Goal: Task Accomplishment & Management: Manage account settings

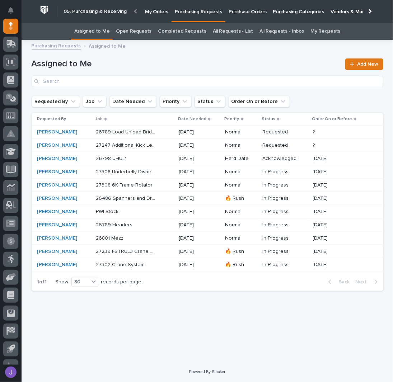
click at [250, 11] on p "Purchase Orders" at bounding box center [248, 7] width 38 height 15
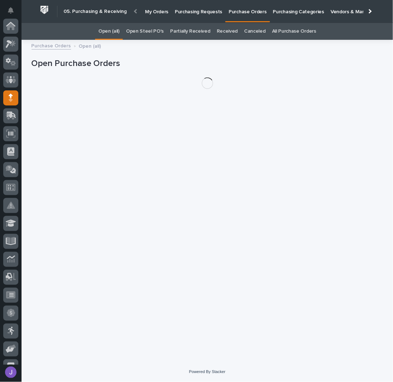
scroll to position [72, 0]
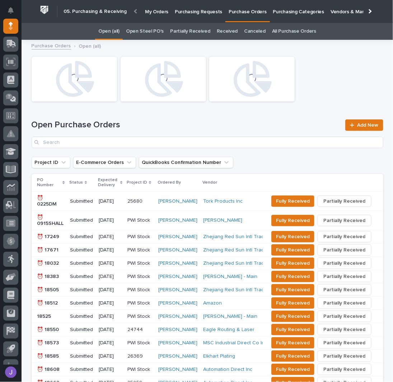
click at [157, 32] on link "Open Steel PO's" at bounding box center [145, 31] width 38 height 17
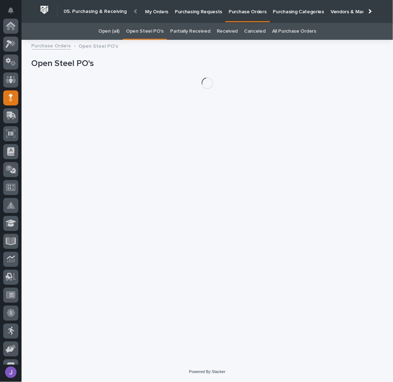
scroll to position [72, 0]
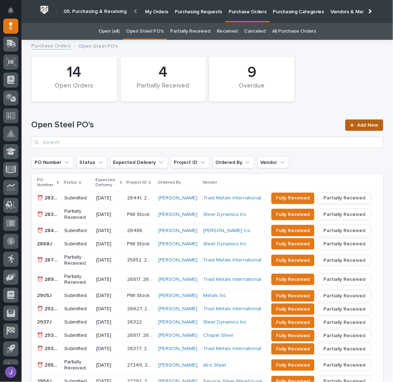
click at [353, 124] on div at bounding box center [353, 125] width 7 height 5
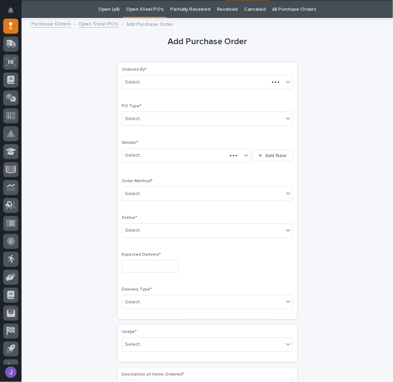
scroll to position [23, 0]
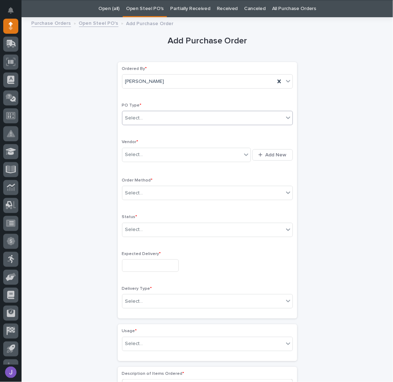
click at [184, 121] on div "Select..." at bounding box center [202, 118] width 161 height 12
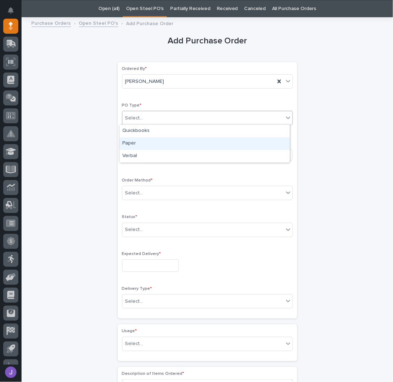
click at [137, 142] on div "Paper" at bounding box center [204, 143] width 170 height 13
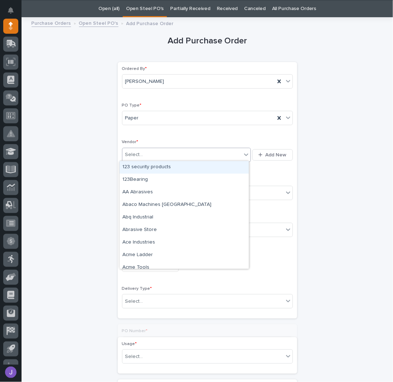
click at [139, 154] on div "Select..." at bounding box center [134, 155] width 18 height 8
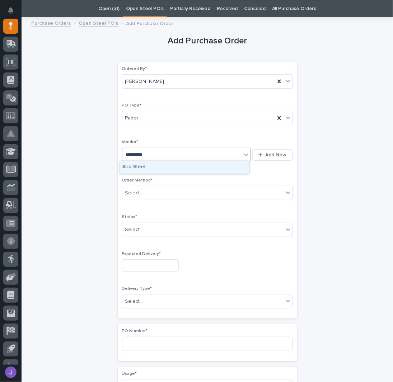
type input "**********"
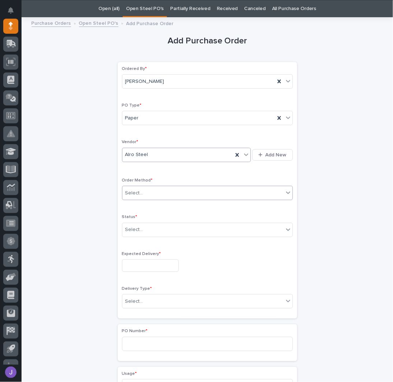
click at [136, 189] on div "Select..." at bounding box center [134, 193] width 18 height 8
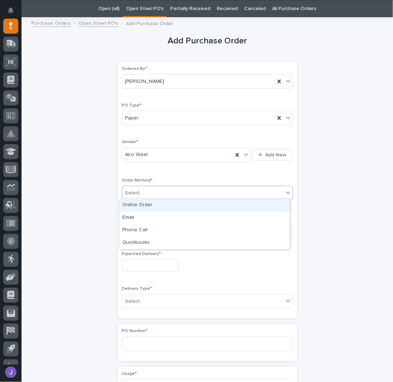
click at [136, 207] on div "Online Order" at bounding box center [204, 205] width 170 height 13
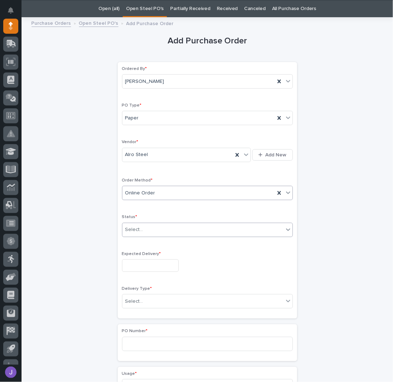
click at [136, 226] on div "Select..." at bounding box center [134, 230] width 18 height 8
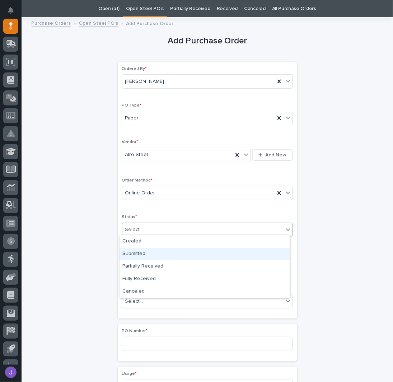
click at [141, 252] on div "Submitted" at bounding box center [204, 254] width 170 height 13
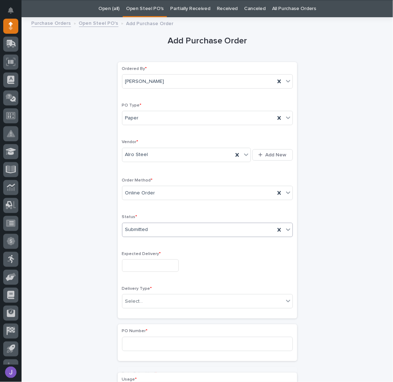
click at [142, 264] on input "text" at bounding box center [150, 265] width 57 height 13
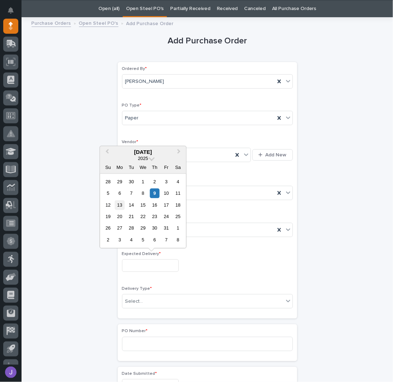
click at [121, 205] on div "13" at bounding box center [120, 205] width 10 height 10
type input "**********"
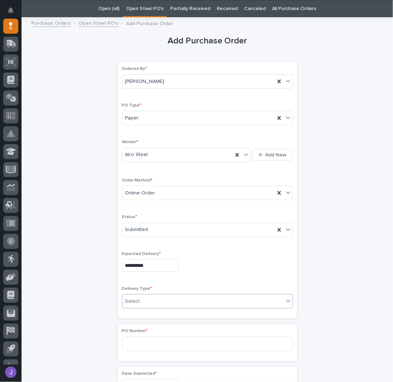
click at [149, 299] on div "Select..." at bounding box center [202, 302] width 161 height 12
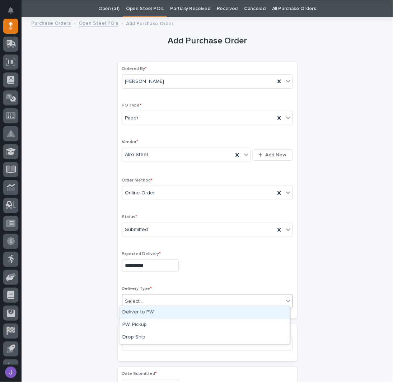
click at [141, 314] on div "Deliver to PWI" at bounding box center [204, 312] width 170 height 13
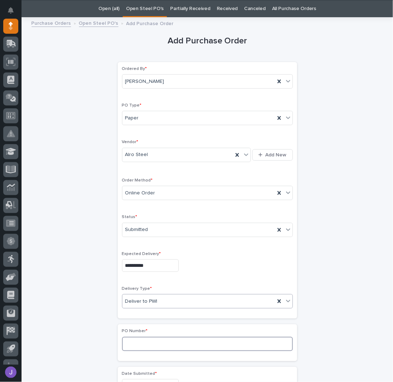
click at [141, 340] on input at bounding box center [207, 344] width 171 height 14
type input "2955J"
click at [100, 202] on div "**********" at bounding box center [208, 378] width 352 height 713
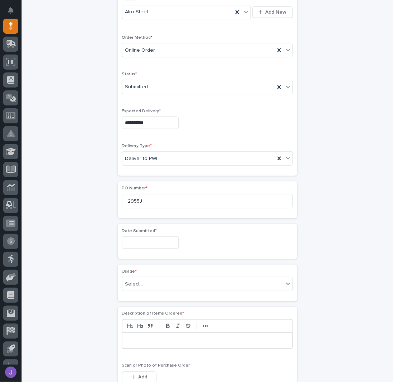
scroll to position [166, 0]
click at [136, 243] on input "text" at bounding box center [150, 242] width 57 height 13
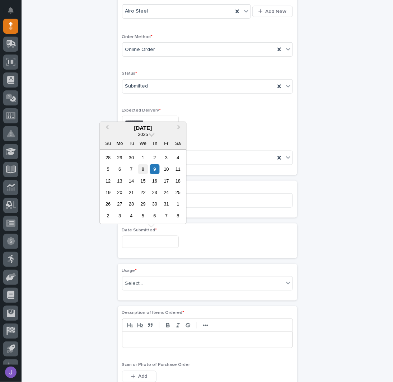
click at [144, 169] on div "8" at bounding box center [143, 169] width 10 height 10
type input "**********"
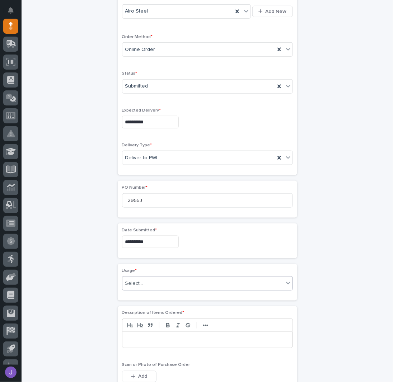
click at [147, 278] on div "Select..." at bounding box center [202, 284] width 161 height 12
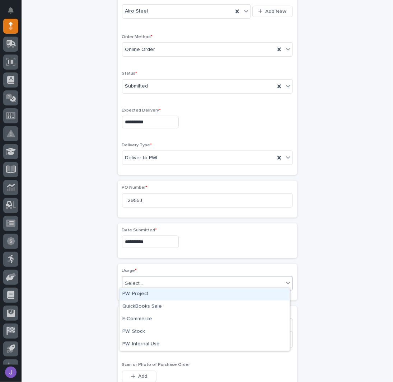
click at [144, 294] on div "PWI Project" at bounding box center [204, 294] width 170 height 13
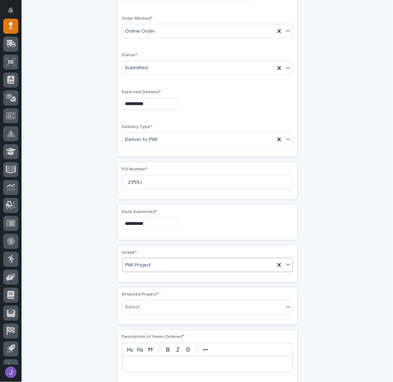
scroll to position [187, 0]
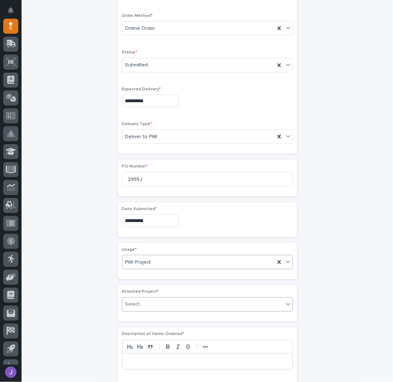
click at [137, 302] on div "Select..." at bounding box center [134, 305] width 18 height 8
type input "*****"
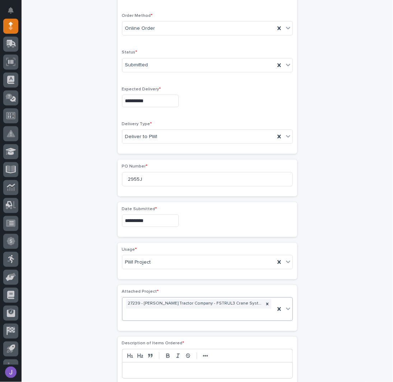
click at [138, 367] on p at bounding box center [207, 370] width 159 height 7
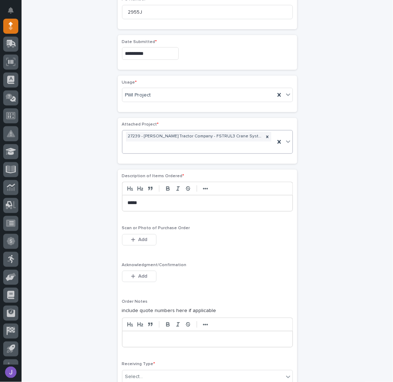
scroll to position [379, 0]
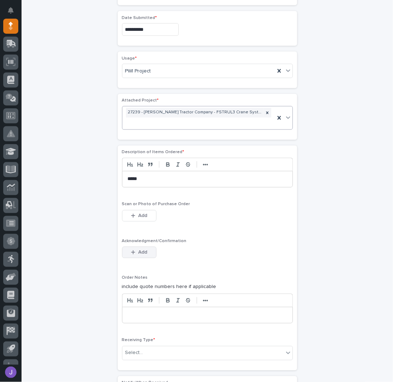
click at [136, 247] on button "Add" at bounding box center [139, 252] width 34 height 11
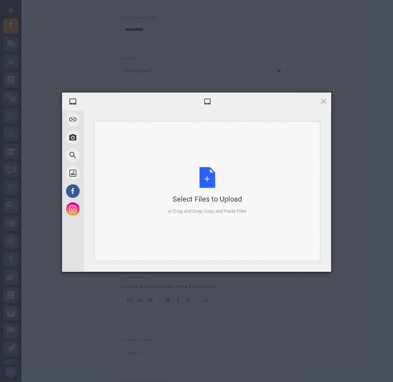
click at [204, 182] on div "Select Files to Upload or Drag and Drop, Copy and Paste Files" at bounding box center [207, 191] width 79 height 48
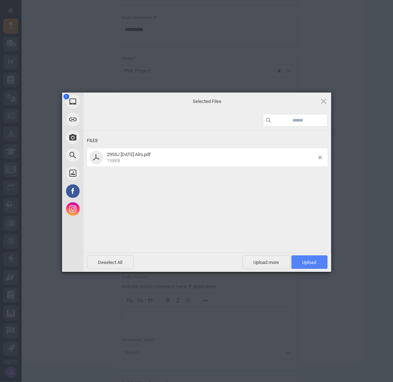
click at [302, 258] on span "Upload 1" at bounding box center [309, 262] width 36 height 14
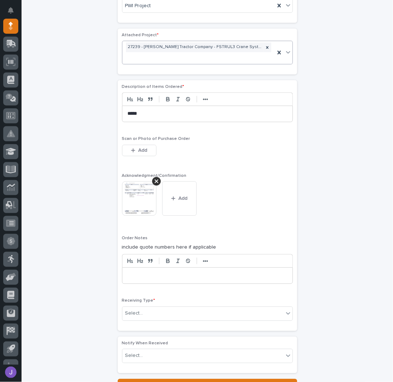
scroll to position [494, 0]
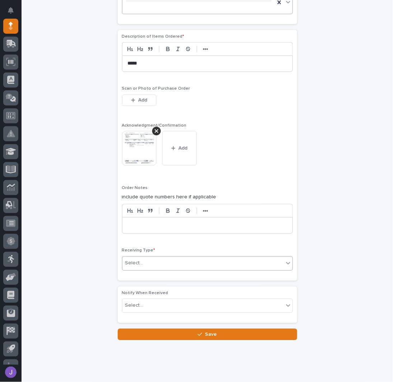
click at [143, 257] on div "Select..." at bounding box center [202, 263] width 161 height 12
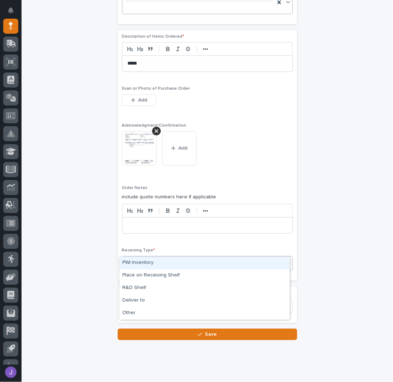
click at [138, 260] on div "PWI Inventory" at bounding box center [204, 263] width 170 height 13
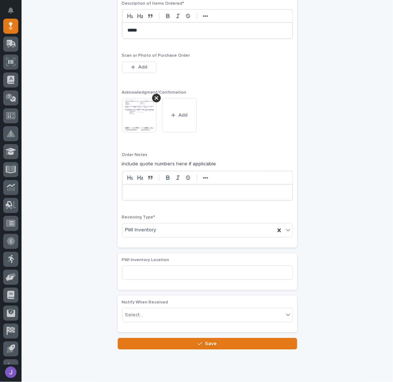
scroll to position [537, 0]
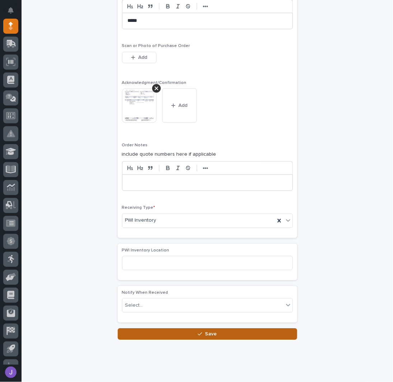
click at [170, 328] on button "Save" at bounding box center [207, 333] width 179 height 11
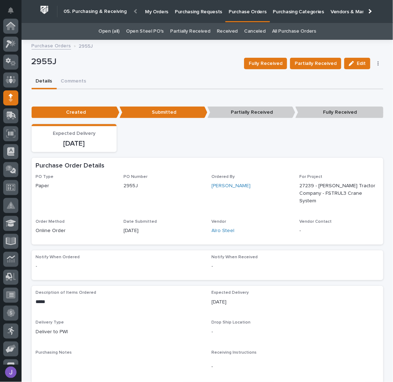
scroll to position [72, 0]
click at [147, 66] on p "2955J" at bounding box center [135, 62] width 207 height 10
click at [187, 13] on p "Purchasing Requests" at bounding box center [198, 7] width 47 height 15
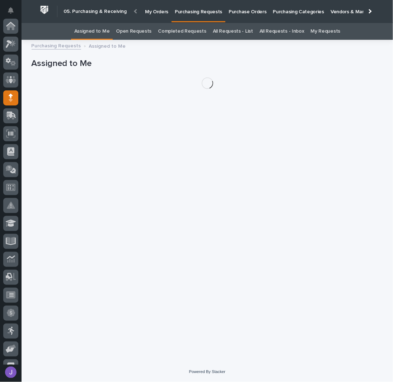
scroll to position [72, 0]
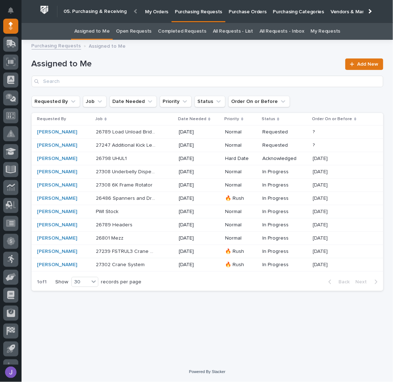
click at [163, 253] on div "27239 FSTRUL3 Crane System 27239 FSTRUL3 Crane System" at bounding box center [134, 252] width 77 height 12
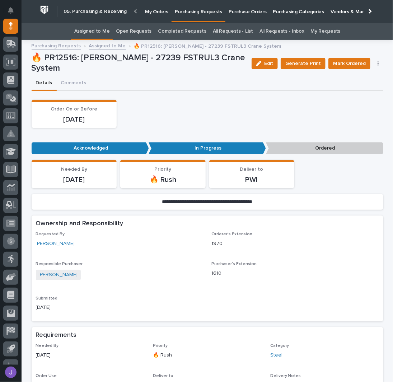
click at [377, 64] on button "button" at bounding box center [378, 63] width 10 height 5
click at [359, 90] on span "Edit Linked PO's" at bounding box center [355, 89] width 37 height 9
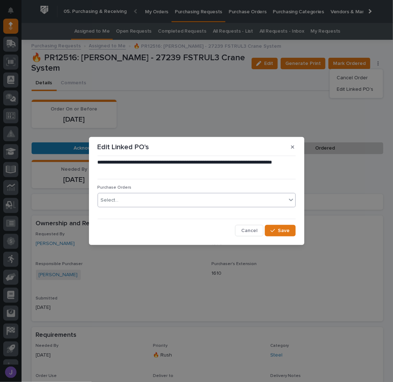
click at [170, 203] on div "Select..." at bounding box center [192, 200] width 188 height 12
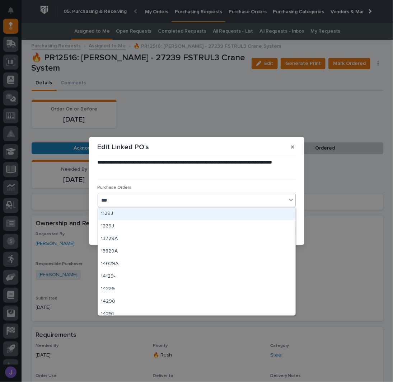
type input "****"
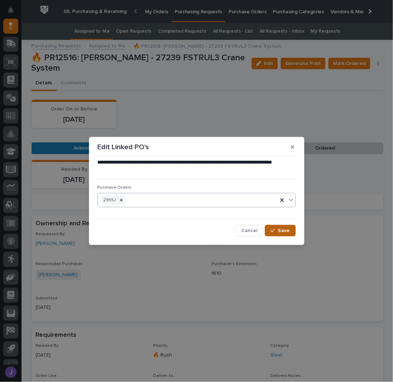
click at [290, 230] on button "Save" at bounding box center [280, 230] width 30 height 11
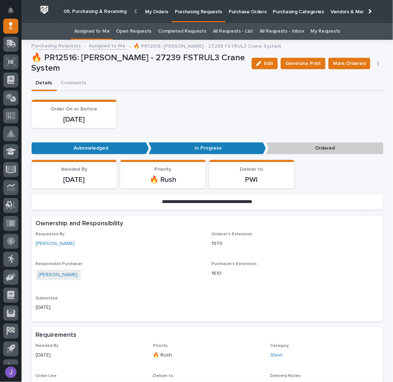
click at [98, 33] on link "Assigned to Me" at bounding box center [92, 31] width 36 height 17
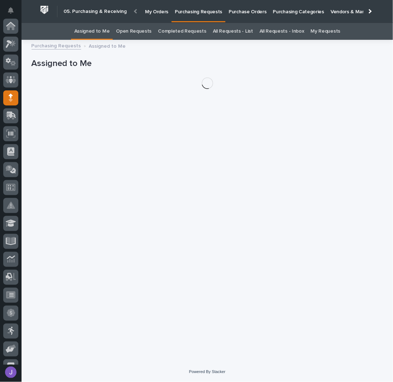
scroll to position [72, 0]
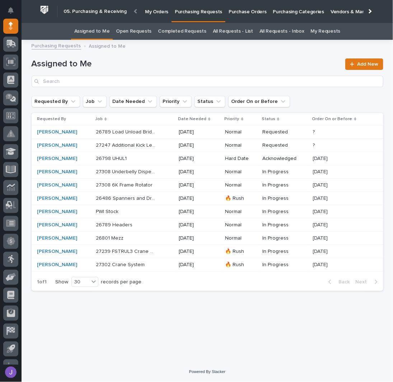
click at [232, 12] on p "Purchase Orders" at bounding box center [248, 7] width 38 height 15
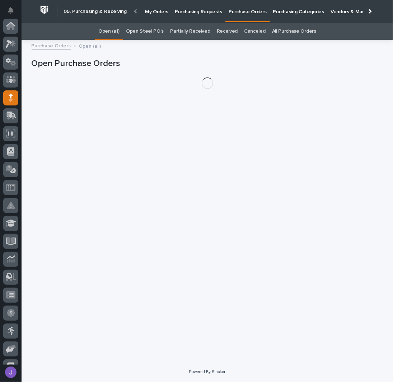
scroll to position [72, 0]
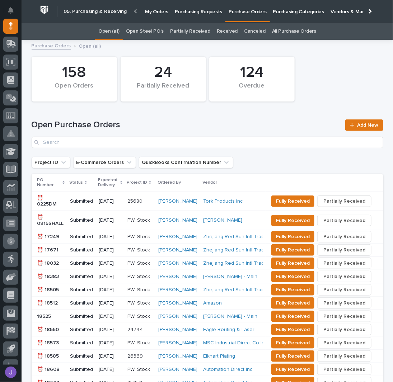
click at [144, 31] on link "Open Steel PO's" at bounding box center [145, 31] width 38 height 17
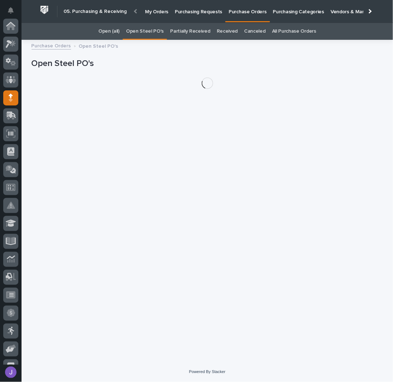
scroll to position [72, 0]
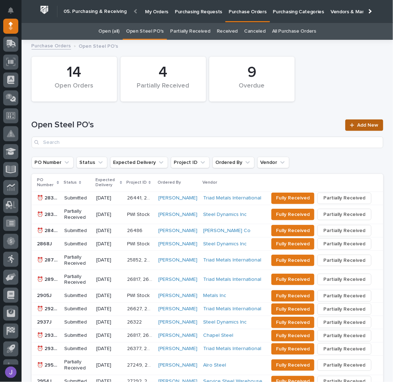
click at [361, 124] on span "Add New" at bounding box center [367, 125] width 21 height 5
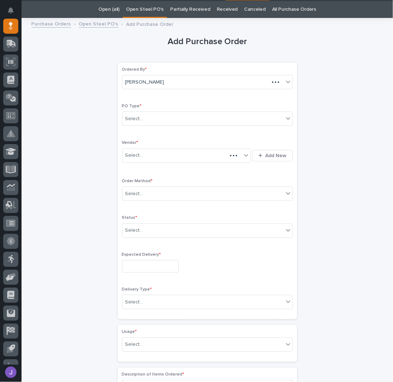
scroll to position [23, 0]
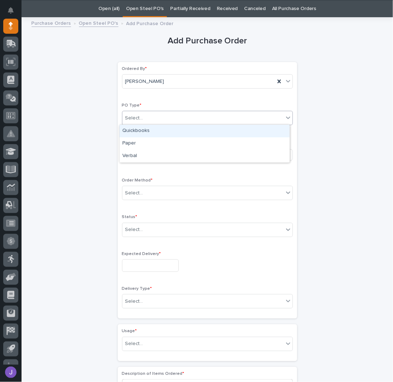
click at [161, 115] on div "Select..." at bounding box center [202, 118] width 161 height 12
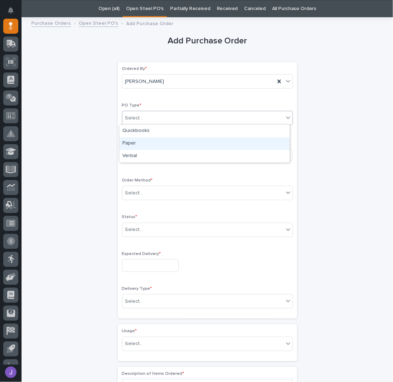
click at [137, 141] on div "Paper" at bounding box center [204, 143] width 170 height 13
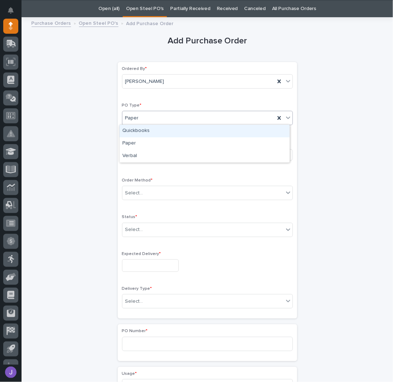
click at [133, 119] on span "Paper" at bounding box center [132, 118] width 14 height 8
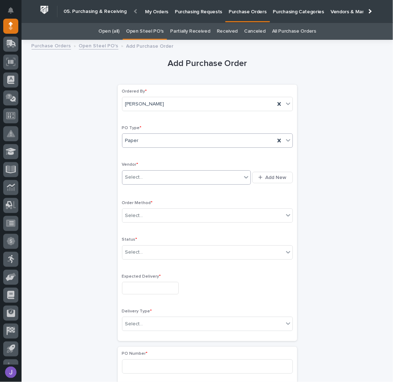
click at [136, 170] on div "Select..." at bounding box center [186, 177] width 129 height 14
type input "**********"
click at [135, 212] on div "Select..." at bounding box center [134, 216] width 18 height 8
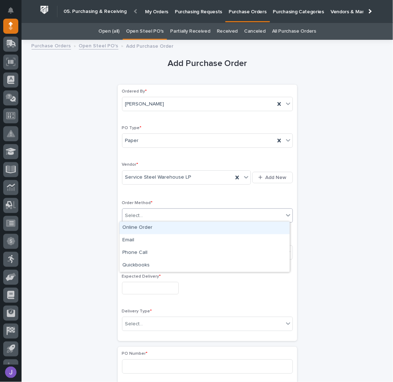
click at [133, 232] on div "Online Order" at bounding box center [204, 228] width 170 height 13
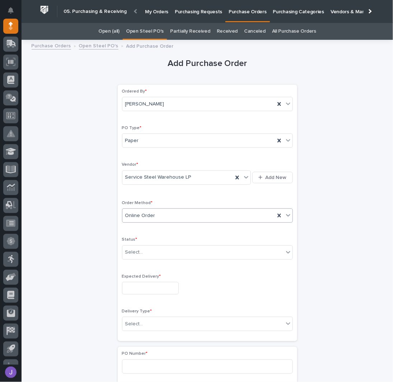
click at [133, 219] on div "Online Order" at bounding box center [198, 216] width 152 height 12
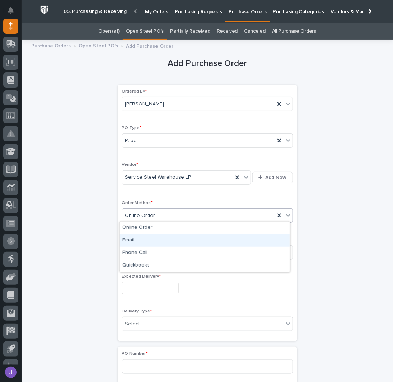
click at [139, 239] on div "Email" at bounding box center [204, 240] width 170 height 13
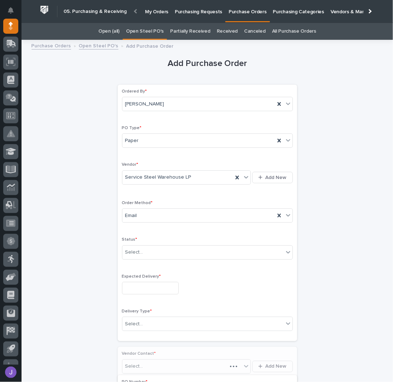
click at [140, 259] on div "Status * Select..." at bounding box center [207, 251] width 171 height 28
click at [136, 252] on div "Select..." at bounding box center [134, 253] width 18 height 8
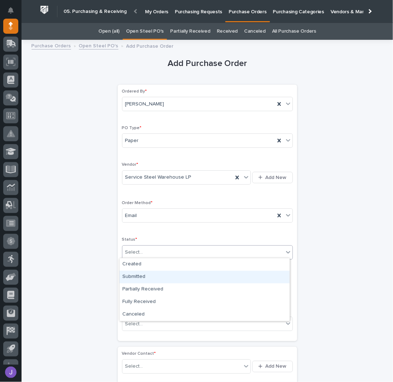
drag, startPoint x: 136, startPoint y: 270, endPoint x: 137, endPoint y: 275, distance: 5.0
click at [137, 276] on div "Submitted" at bounding box center [204, 277] width 170 height 13
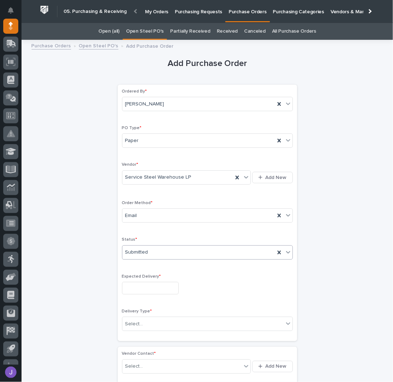
click at [137, 287] on input "text" at bounding box center [150, 288] width 57 height 13
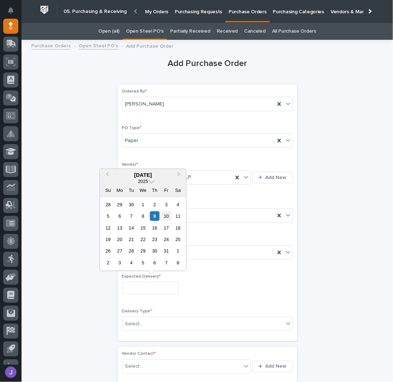
click at [165, 219] on div "10" at bounding box center [166, 216] width 10 height 10
type input "**********"
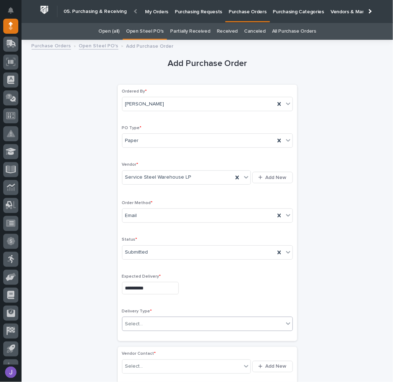
click at [138, 325] on div "Select..." at bounding box center [134, 324] width 18 height 8
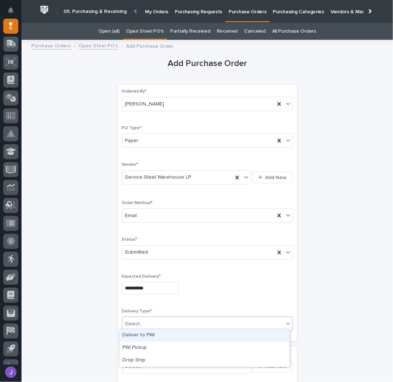
click at [137, 336] on div "Deliver to PWI" at bounding box center [204, 335] width 170 height 13
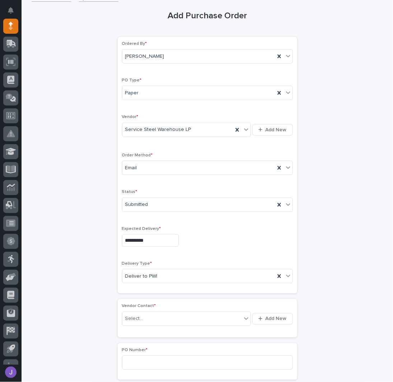
scroll to position [95, 0]
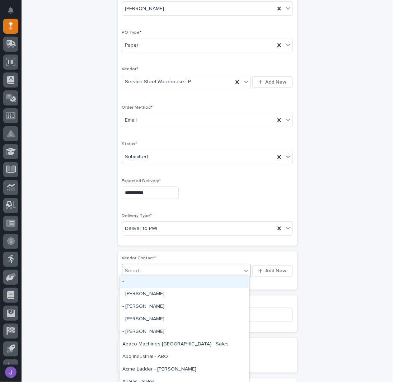
click at [132, 267] on div "Select..." at bounding box center [134, 271] width 18 height 8
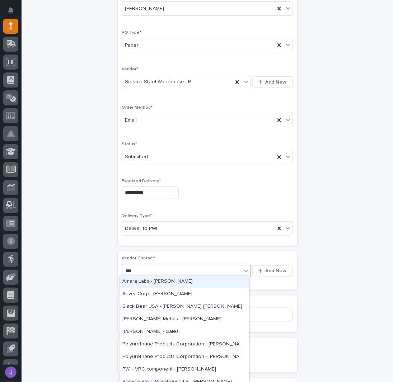
type input "****"
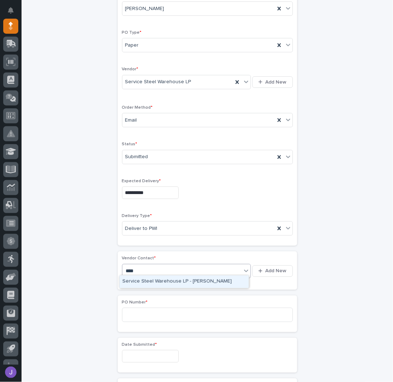
click at [143, 282] on div "Service Steel Warehouse LP - [PERSON_NAME]" at bounding box center [183, 282] width 129 height 13
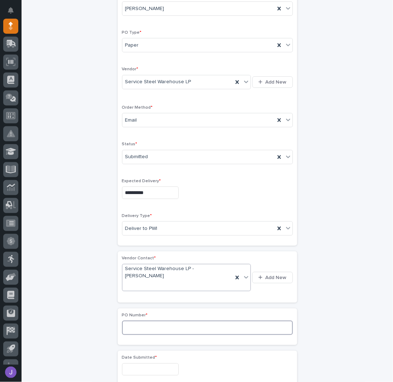
click at [133, 321] on input at bounding box center [207, 328] width 171 height 14
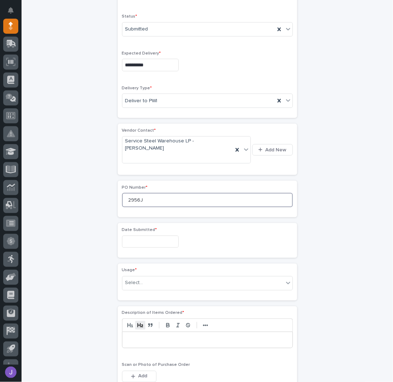
scroll to position [239, 0]
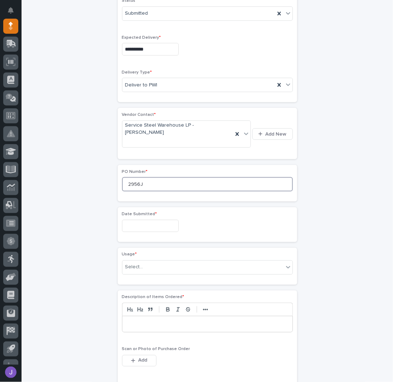
type input "2956J"
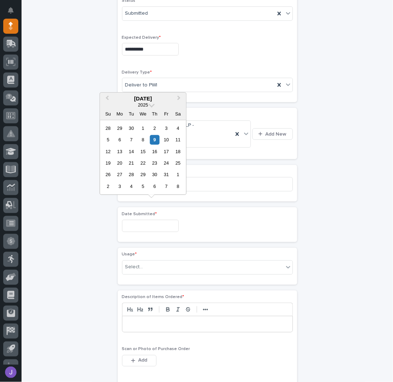
click at [134, 220] on input "text" at bounding box center [150, 226] width 57 height 13
click at [144, 138] on div "8" at bounding box center [143, 140] width 10 height 10
type input "**********"
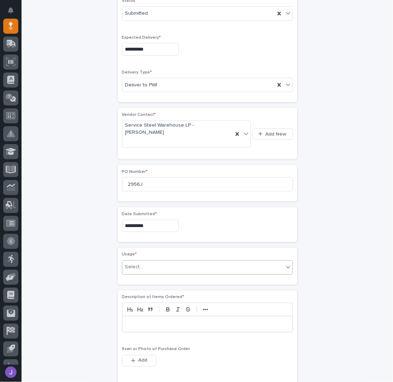
click at [137, 264] on div "Select..." at bounding box center [134, 268] width 18 height 8
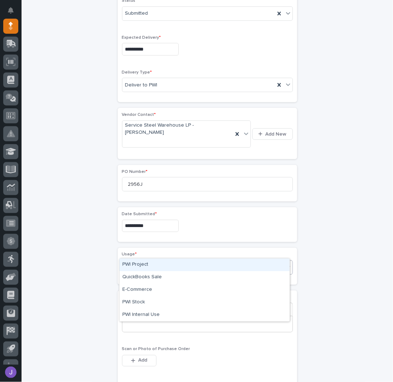
click at [137, 263] on div "PWI Project" at bounding box center [204, 265] width 170 height 13
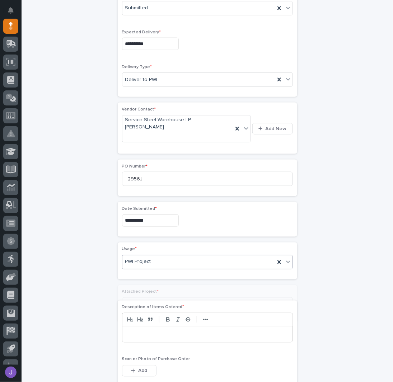
scroll to position [260, 0]
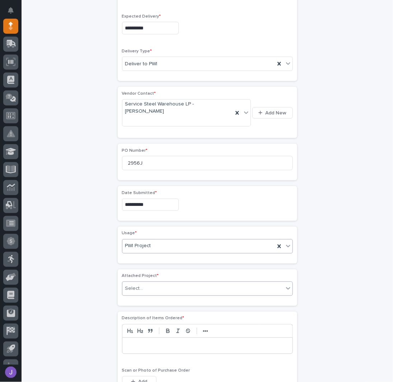
click at [139, 285] on div "Select..." at bounding box center [134, 289] width 18 height 8
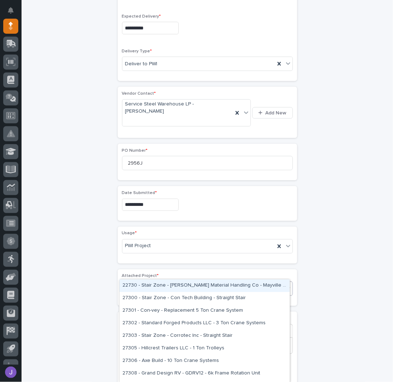
type input "*****"
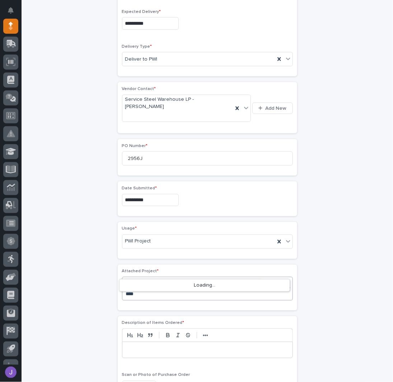
type input "*****"
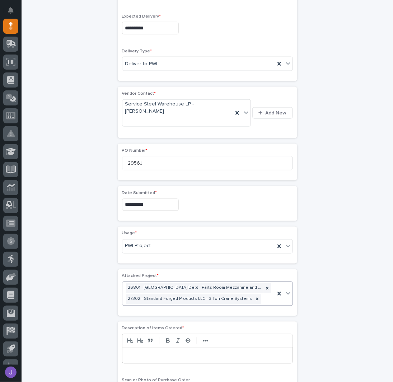
scroll to position [265, 0]
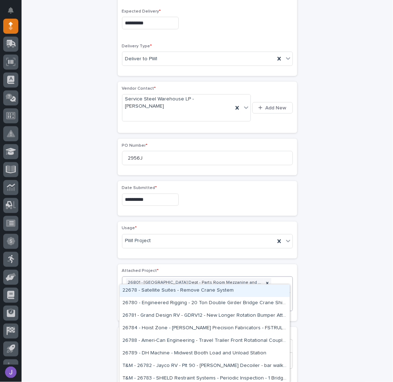
type input "*****"
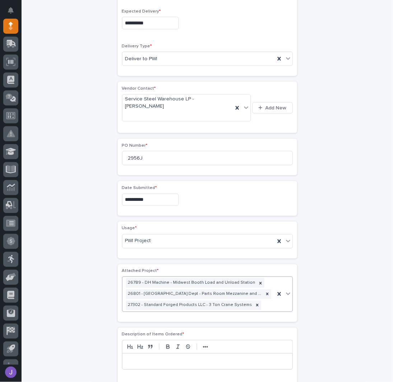
scroll to position [271, 0]
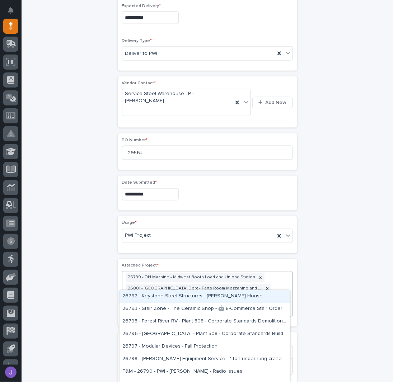
type input "*****"
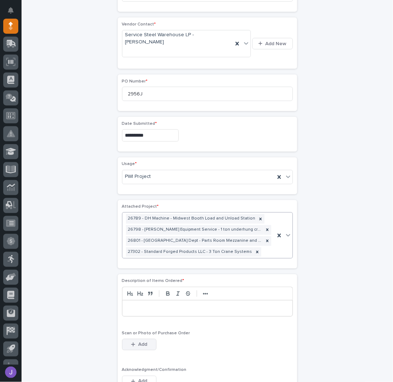
scroll to position [372, 0]
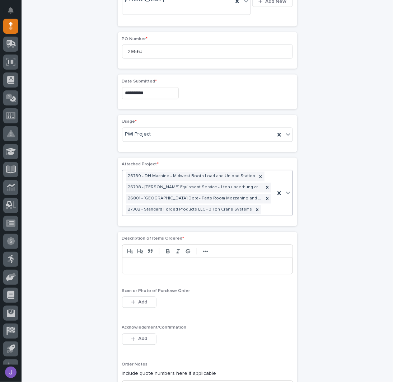
click at [135, 258] on div at bounding box center [207, 266] width 170 height 16
click at [135, 333] on button "Add" at bounding box center [139, 338] width 34 height 11
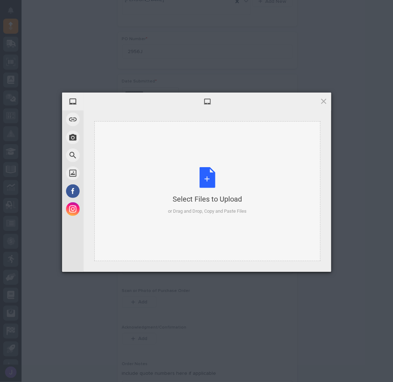
click at [214, 172] on div "Select Files to Upload or Drag and Drop, Copy and Paste Files" at bounding box center [207, 191] width 79 height 48
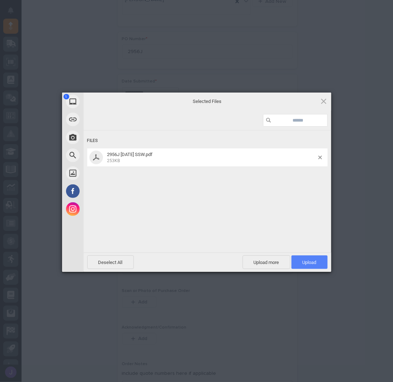
click at [316, 258] on span "Upload 1" at bounding box center [309, 262] width 36 height 14
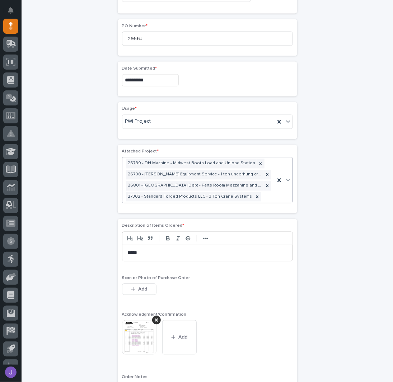
scroll to position [480, 0]
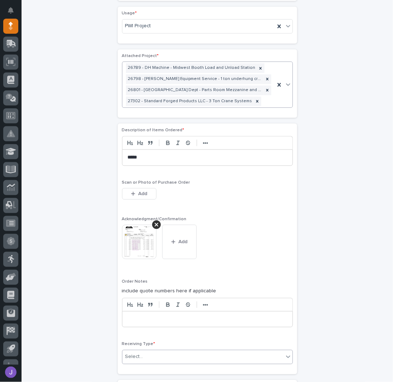
click at [149, 351] on div "Select..." at bounding box center [202, 357] width 161 height 12
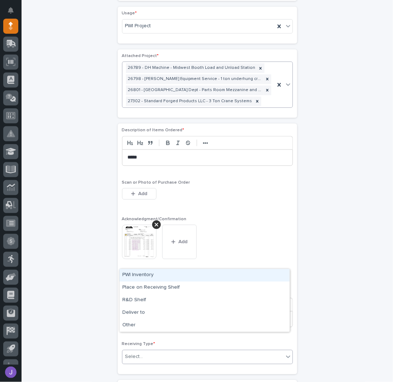
click at [139, 280] on div "PWI Inventory" at bounding box center [204, 275] width 170 height 13
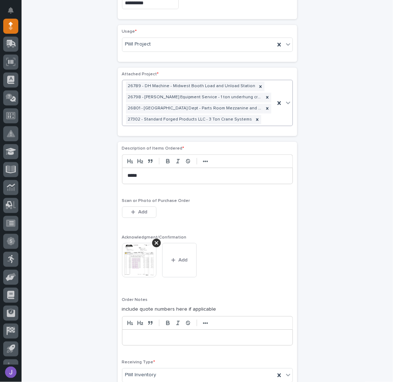
click at [69, 282] on div "**********" at bounding box center [208, 18] width 352 height 872
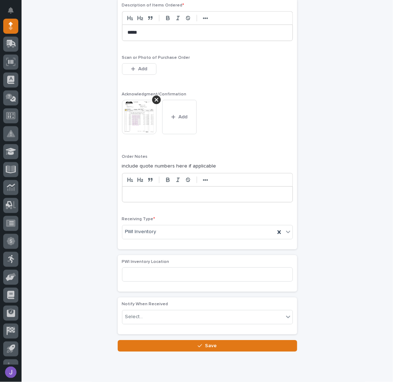
scroll to position [613, 0]
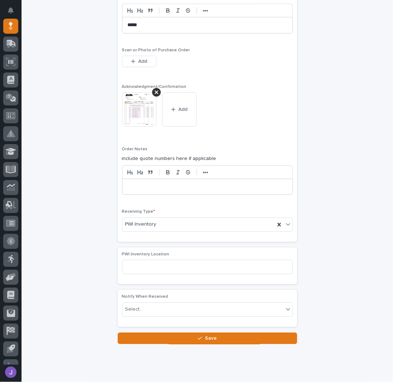
click at [134, 333] on button "Save" at bounding box center [207, 338] width 179 height 11
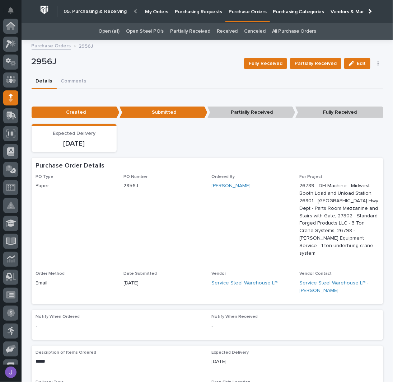
scroll to position [72, 0]
click at [146, 31] on link "Open Steel PO's" at bounding box center [145, 31] width 38 height 17
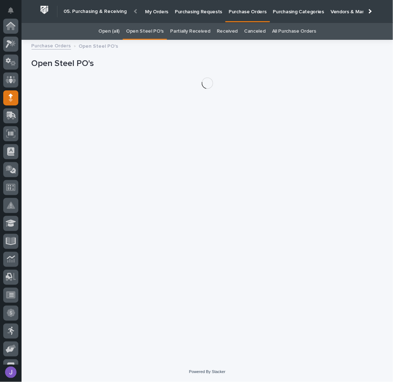
scroll to position [72, 0]
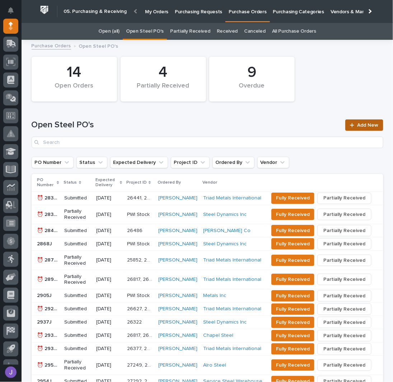
click at [358, 123] on span "Add New" at bounding box center [367, 125] width 21 height 5
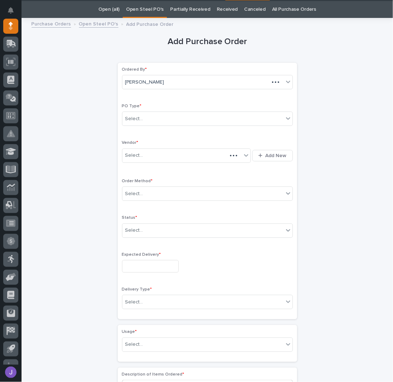
scroll to position [23, 0]
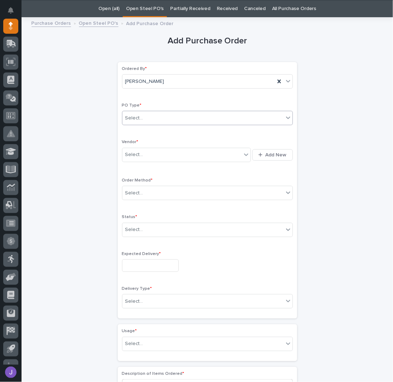
click at [149, 115] on div "Select..." at bounding box center [202, 118] width 161 height 12
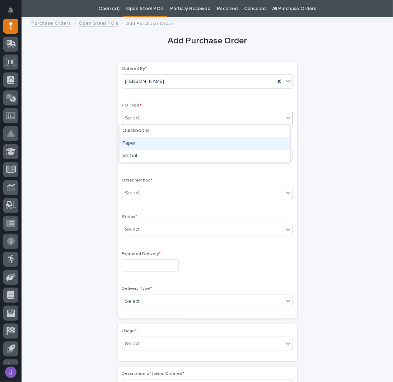
click at [136, 144] on div "Paper" at bounding box center [204, 143] width 170 height 13
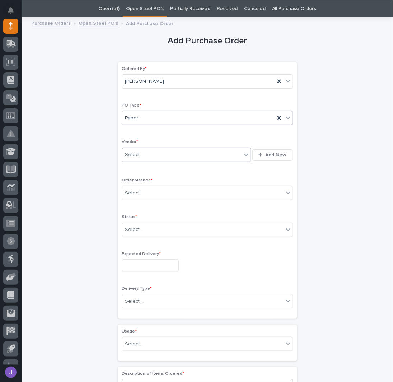
click at [136, 155] on div "Select..." at bounding box center [134, 155] width 18 height 8
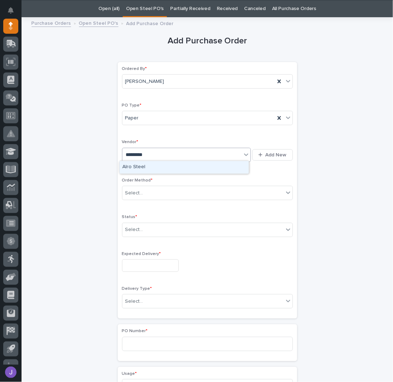
type input "**********"
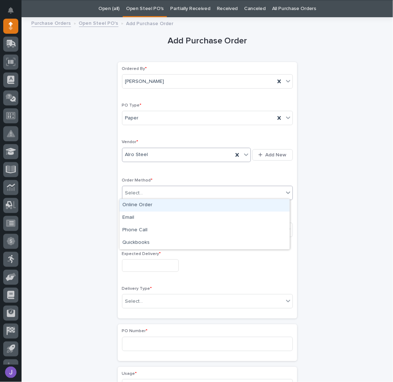
click at [126, 191] on div "Select..." at bounding box center [134, 193] width 18 height 8
click at [132, 208] on div "Online Order" at bounding box center [204, 205] width 170 height 13
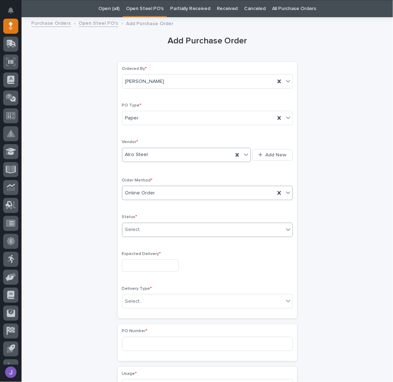
click at [135, 230] on div "Select..." at bounding box center [134, 230] width 18 height 8
click at [136, 264] on input "text" at bounding box center [150, 265] width 57 height 13
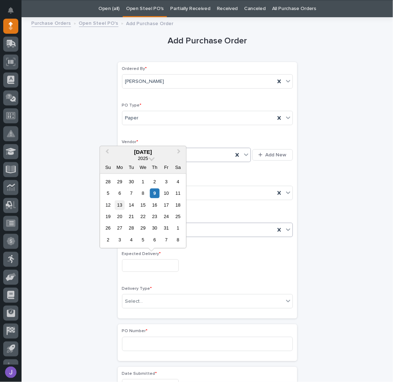
click at [119, 204] on div "13" at bounding box center [120, 205] width 10 height 10
type input "**********"
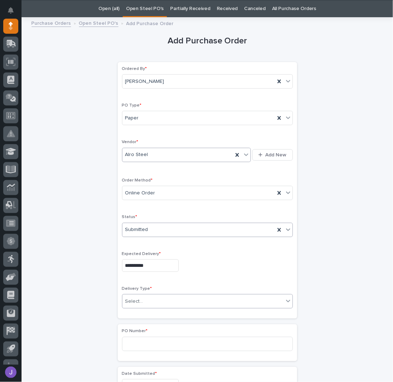
click at [136, 300] on div "Select..." at bounding box center [134, 302] width 18 height 8
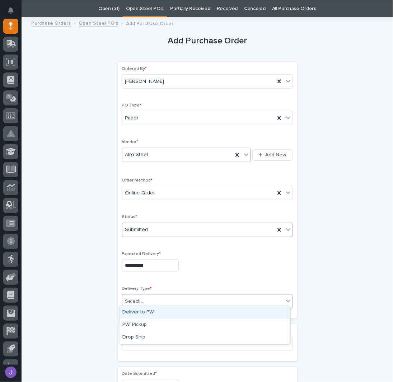
click at [135, 313] on div "Deliver to PWI" at bounding box center [204, 312] width 170 height 13
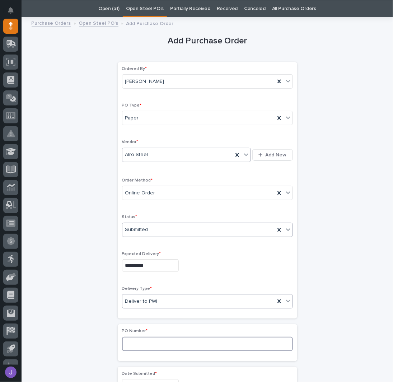
click at [132, 337] on input at bounding box center [207, 344] width 171 height 14
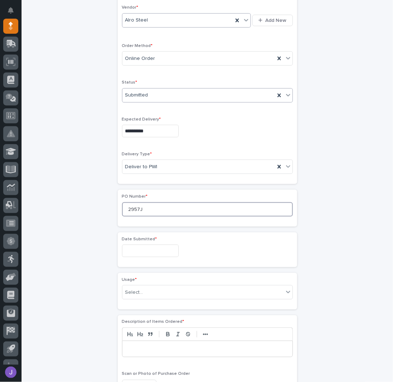
scroll to position [166, 0]
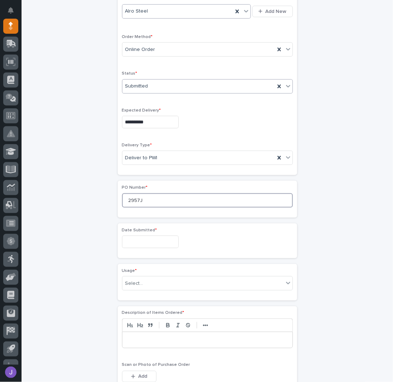
type input "2957J"
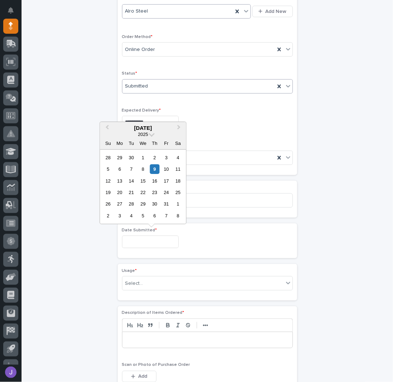
click at [132, 241] on input "text" at bounding box center [150, 242] width 57 height 13
click at [145, 174] on div "8" at bounding box center [143, 169] width 10 height 10
type input "**********"
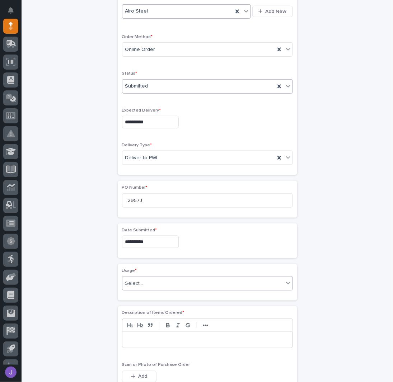
click at [135, 280] on div "Select..." at bounding box center [134, 284] width 18 height 8
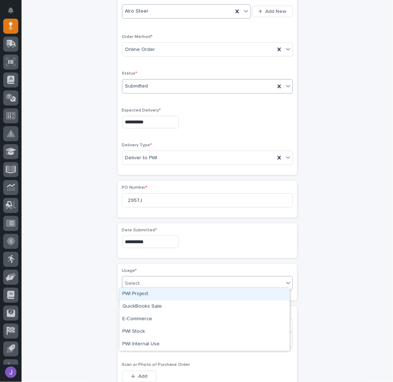
click at [138, 293] on div "PWI Project" at bounding box center [204, 294] width 170 height 13
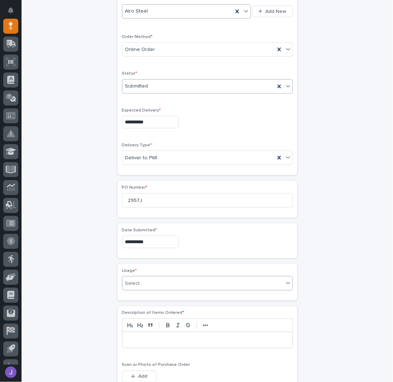
click at [92, 292] on div "**********" at bounding box center [208, 234] width 352 height 713
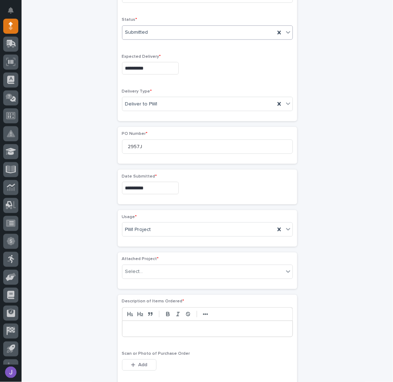
scroll to position [283, 0]
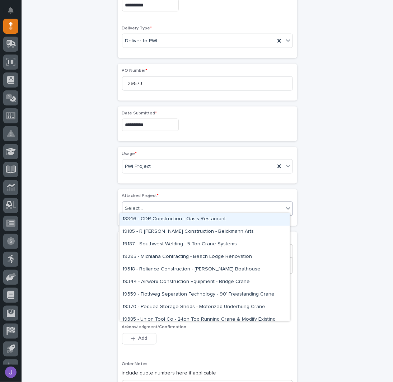
click at [137, 206] on div "Select..." at bounding box center [134, 209] width 18 height 8
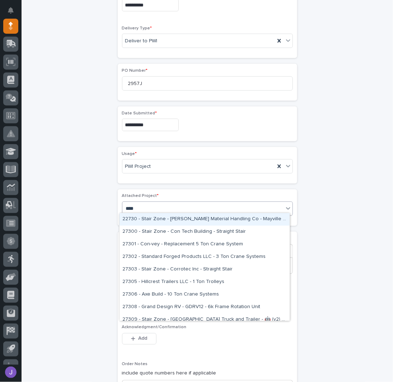
type input "*****"
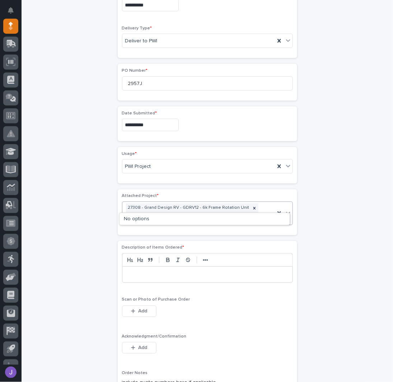
type input "*****"
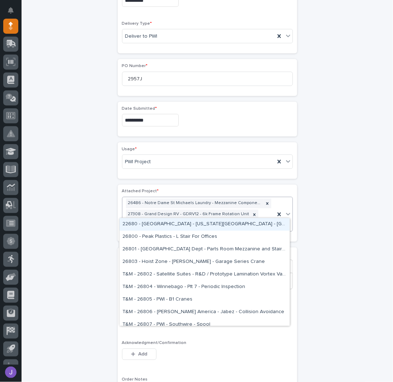
type input "*****"
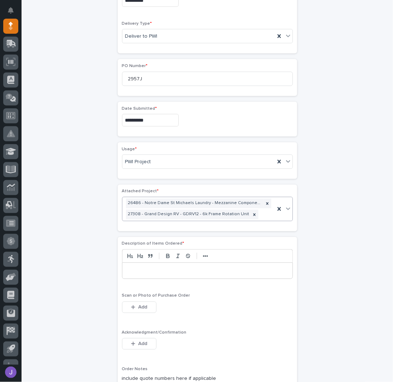
scroll to position [294, 0]
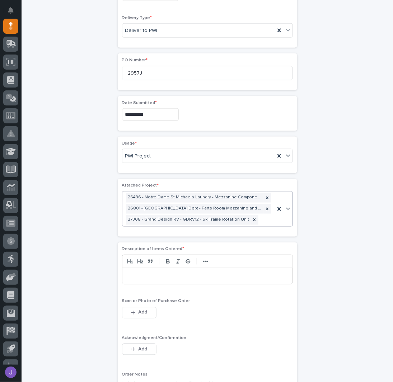
click at [151, 273] on p at bounding box center [207, 276] width 159 height 7
click at [137, 344] on button "Add" at bounding box center [139, 349] width 34 height 11
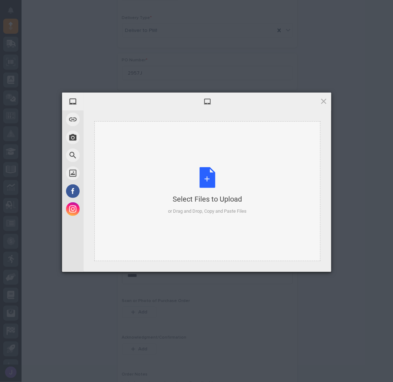
click at [212, 173] on div "Select Files to Upload or Drag and Drop, Copy and Paste Files" at bounding box center [207, 191] width 79 height 48
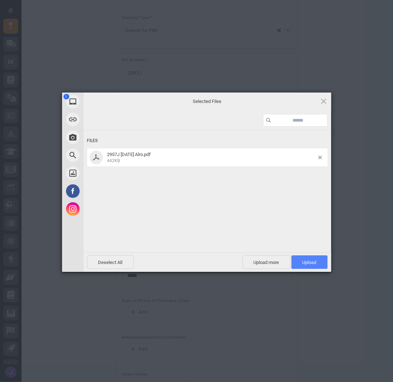
click at [304, 260] on span "Upload 1" at bounding box center [309, 262] width 14 height 5
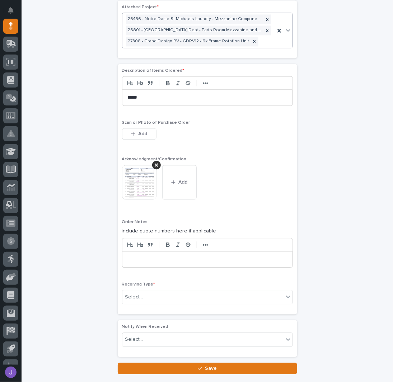
scroll to position [498, 0]
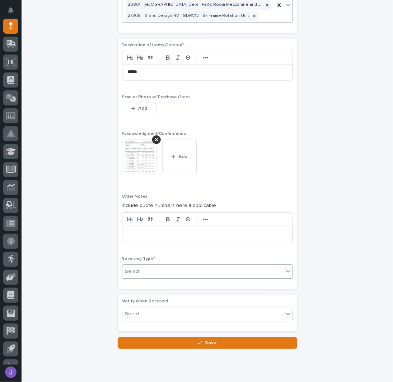
click at [147, 266] on div "Select..." at bounding box center [202, 272] width 161 height 12
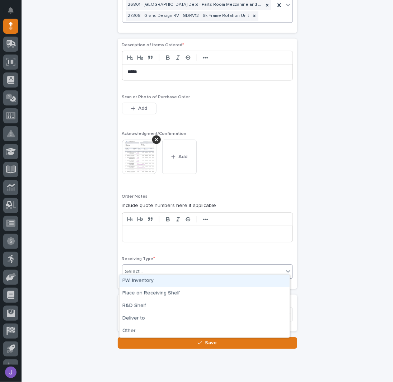
click at [145, 277] on div "PWI Inventory" at bounding box center [204, 281] width 170 height 13
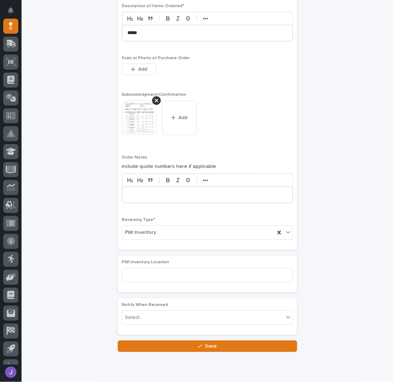
scroll to position [558, 0]
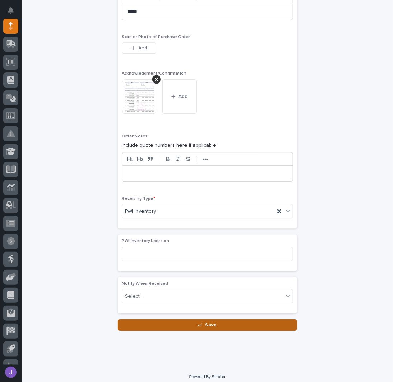
click at [146, 319] on button "Save" at bounding box center [207, 324] width 179 height 11
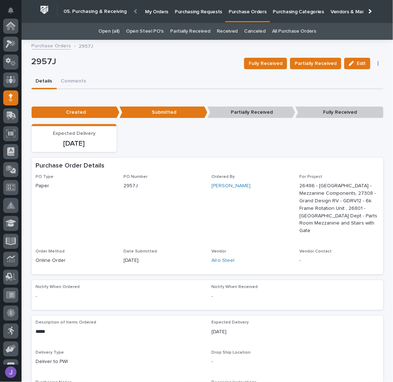
scroll to position [72, 0]
click at [184, 13] on p "Purchasing Requests" at bounding box center [198, 7] width 47 height 15
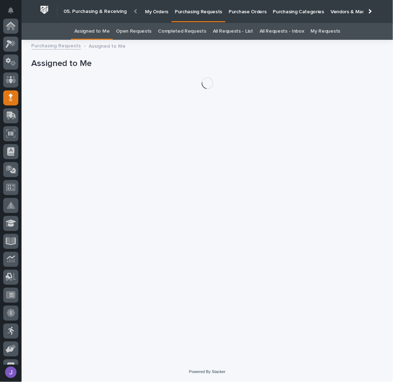
scroll to position [72, 0]
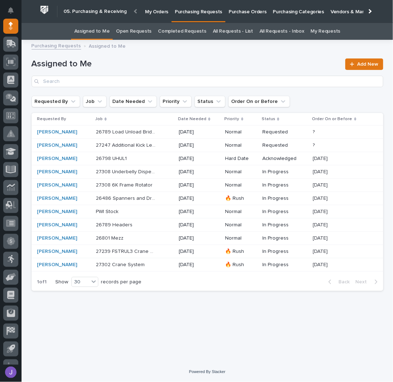
click at [165, 175] on div "27308 Underbelly Dispenser 27308 Underbelly Dispenser" at bounding box center [134, 172] width 77 height 12
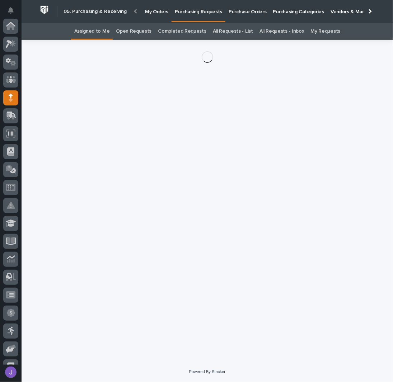
scroll to position [72, 0]
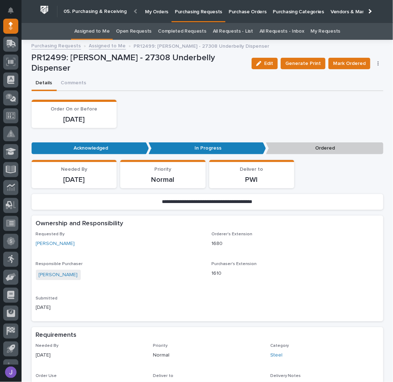
click at [377, 63] on icon "button" at bounding box center [377, 63] width 1 height 4
click at [368, 87] on span "Edit Linked PO's" at bounding box center [355, 89] width 37 height 9
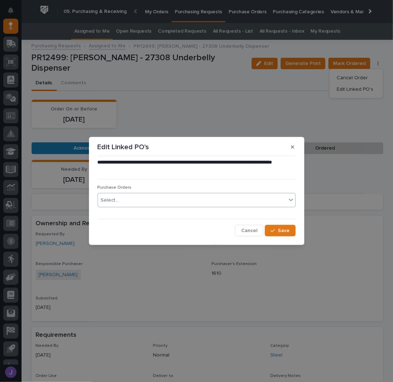
click at [147, 203] on div "Select..." at bounding box center [192, 200] width 188 height 12
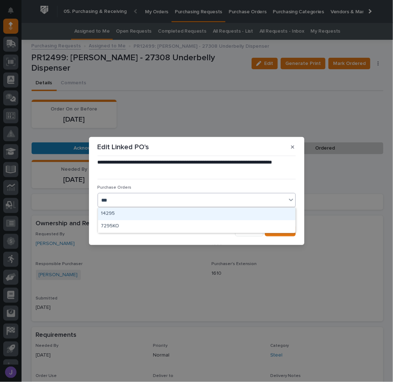
type input "****"
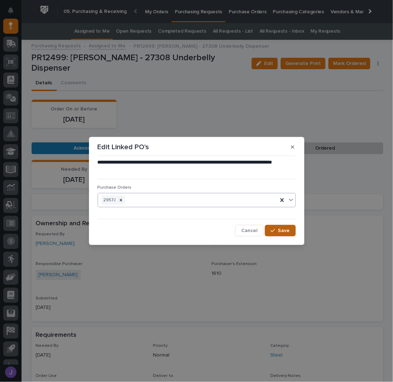
click at [269, 231] on button "Save" at bounding box center [280, 230] width 30 height 11
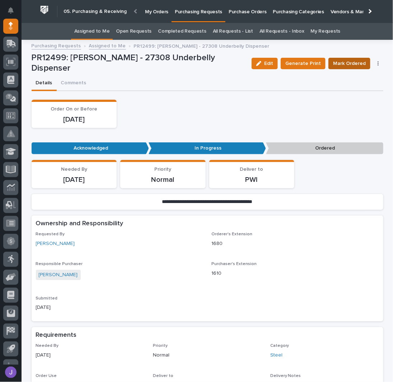
click at [339, 64] on span "Mark Ordered" at bounding box center [349, 63] width 33 height 9
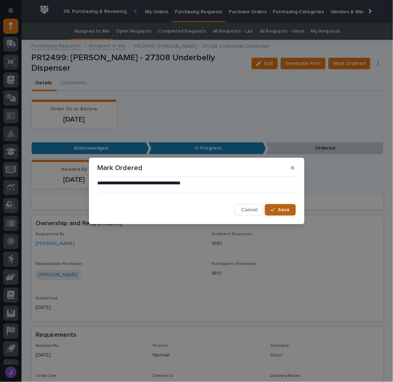
click at [283, 208] on span "Save" at bounding box center [284, 210] width 12 height 6
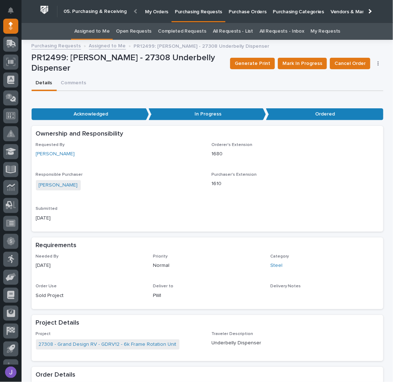
click at [89, 31] on link "Assigned to Me" at bounding box center [92, 31] width 36 height 17
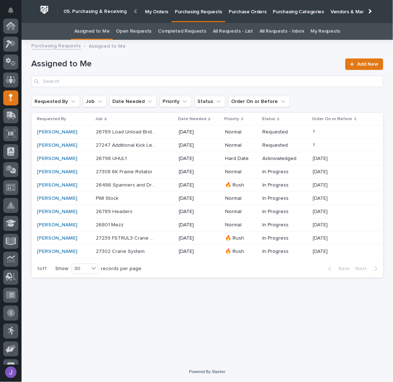
scroll to position [72, 0]
click at [154, 170] on p "27308 6K Frame Rotator" at bounding box center [125, 172] width 58 height 8
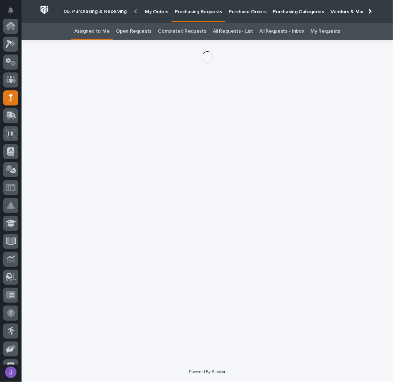
scroll to position [72, 0]
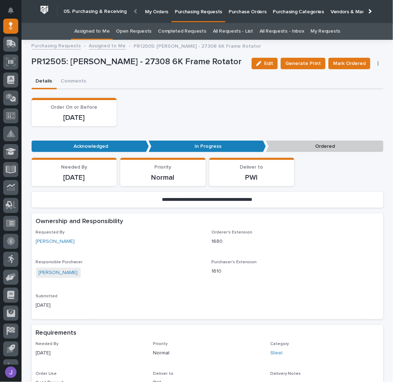
click at [375, 64] on button "button" at bounding box center [378, 63] width 10 height 5
click at [364, 88] on span "Edit Linked PO's" at bounding box center [355, 89] width 37 height 9
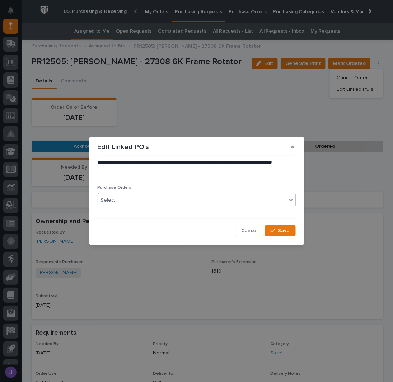
click at [147, 198] on div "Select..." at bounding box center [192, 200] width 188 height 12
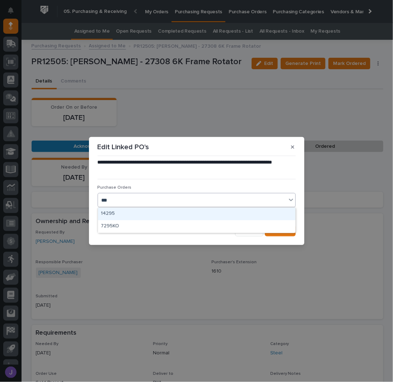
type input "****"
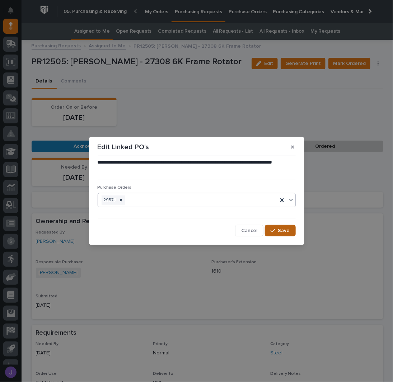
click at [293, 231] on button "Save" at bounding box center [280, 230] width 30 height 11
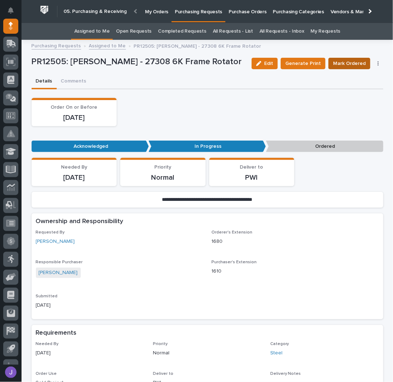
click at [358, 61] on span "Mark Ordered" at bounding box center [349, 63] width 33 height 9
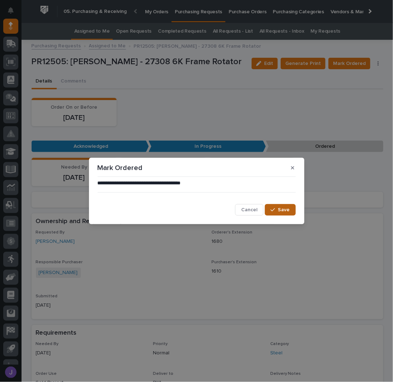
click at [287, 207] on span "Save" at bounding box center [284, 210] width 12 height 6
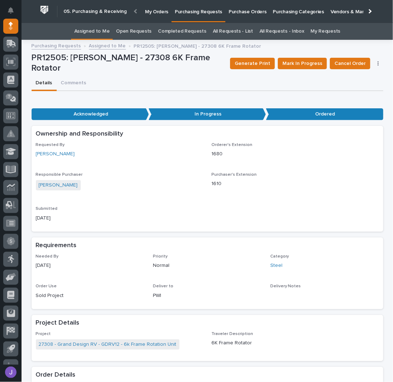
click at [105, 32] on link "Assigned to Me" at bounding box center [92, 31] width 36 height 17
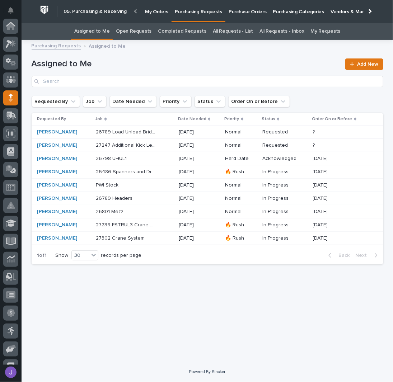
scroll to position [72, 0]
click at [173, 175] on div "26486 Spanners and Drops 26486 Spanners and Drops" at bounding box center [134, 172] width 77 height 12
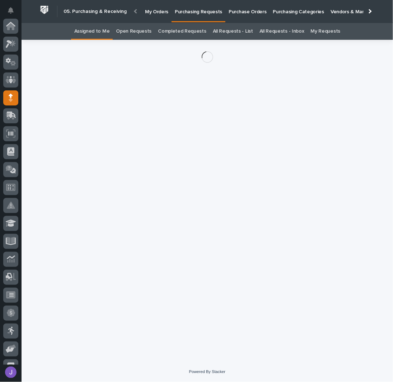
scroll to position [72, 0]
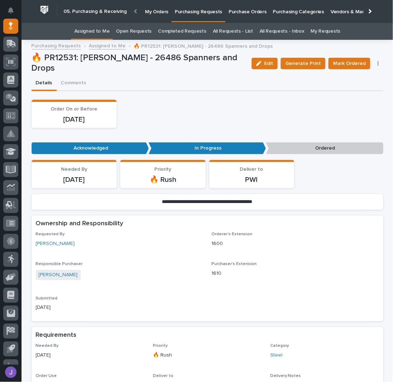
click at [374, 63] on button "button" at bounding box center [378, 63] width 10 height 5
click at [348, 90] on span "Edit Linked PO's" at bounding box center [355, 89] width 37 height 9
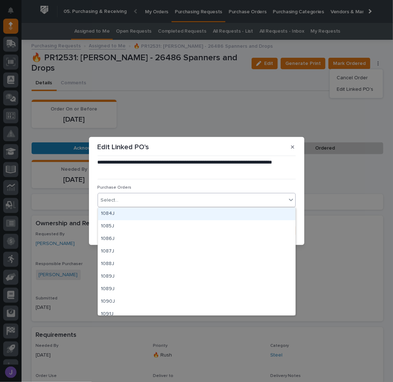
click at [151, 206] on div "Select..." at bounding box center [192, 200] width 188 height 12
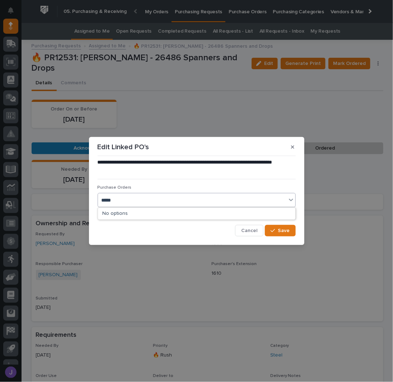
type input "****"
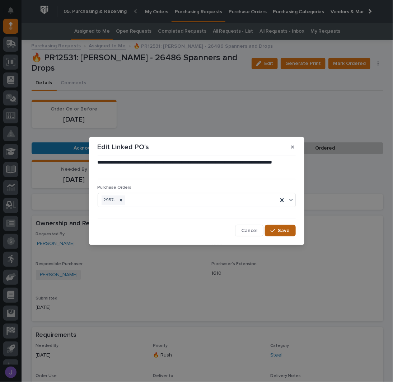
click at [277, 231] on div "button" at bounding box center [274, 230] width 7 height 5
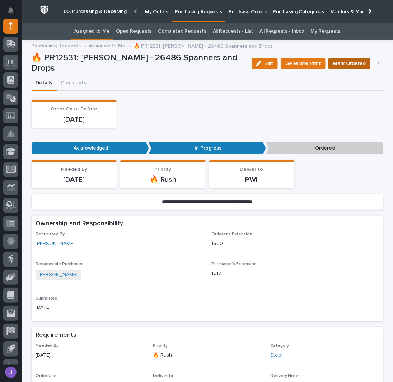
click at [341, 62] on span "Mark Ordered" at bounding box center [349, 63] width 33 height 9
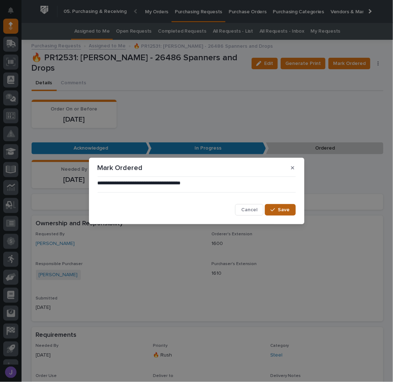
click at [285, 208] on span "Save" at bounding box center [284, 210] width 12 height 6
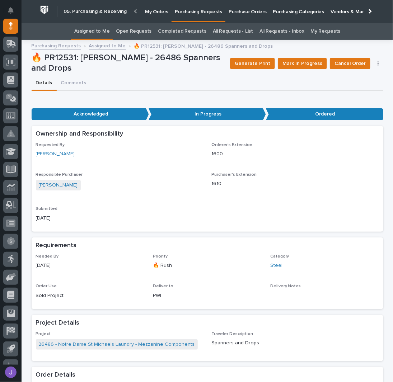
click at [109, 31] on link "Assigned to Me" at bounding box center [92, 31] width 36 height 17
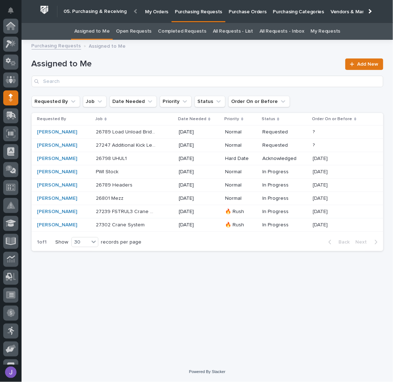
scroll to position [72, 0]
click at [168, 183] on div "26789 Headers 26789 Headers" at bounding box center [134, 185] width 77 height 12
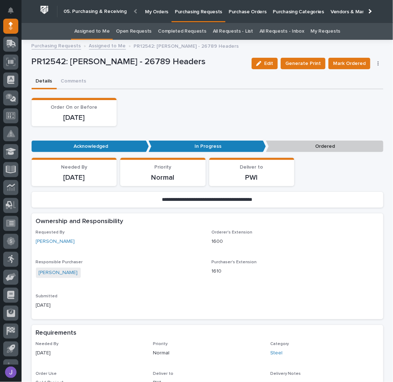
click at [376, 63] on button "button" at bounding box center [378, 63] width 10 height 5
click at [361, 88] on span "Edit Linked PO's" at bounding box center [355, 89] width 37 height 9
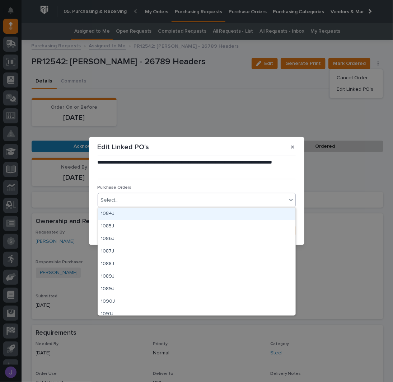
click at [175, 199] on div "Select..." at bounding box center [192, 200] width 188 height 12
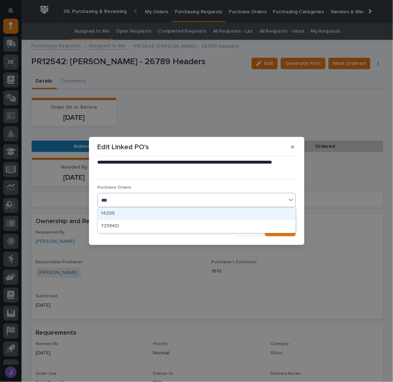
type input "****"
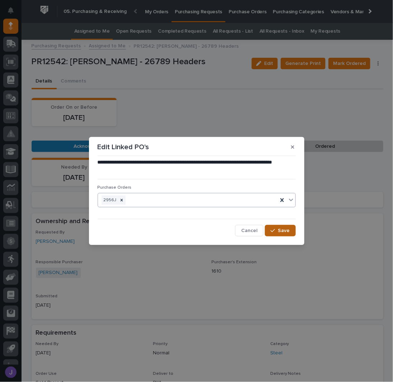
click at [274, 234] on button "Save" at bounding box center [280, 230] width 30 height 11
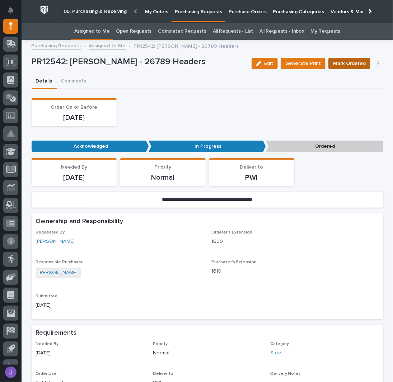
click at [342, 61] on span "Mark Ordered" at bounding box center [349, 63] width 33 height 9
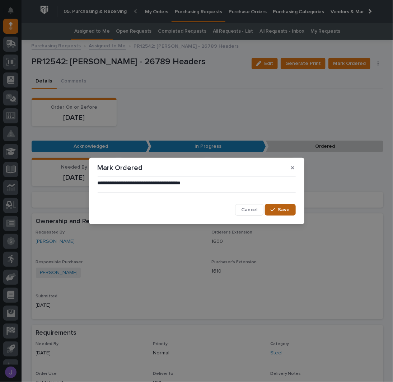
click at [290, 207] on button "Save" at bounding box center [280, 209] width 30 height 11
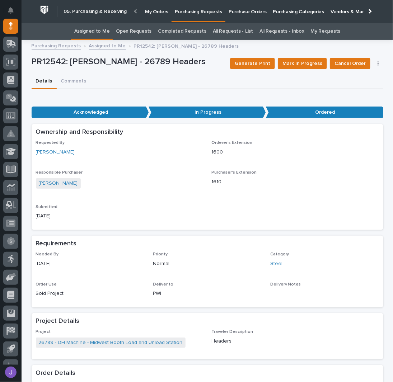
click at [88, 32] on link "Assigned to Me" at bounding box center [92, 31] width 36 height 17
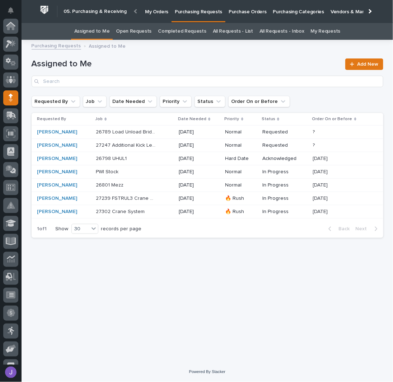
scroll to position [72, 0]
click at [168, 168] on div "PWI Stock PWI Stock" at bounding box center [134, 172] width 77 height 12
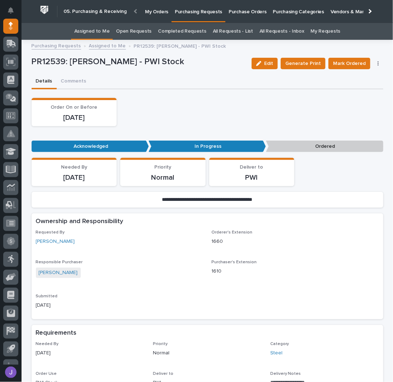
click at [84, 29] on link "Assigned to Me" at bounding box center [92, 31] width 36 height 17
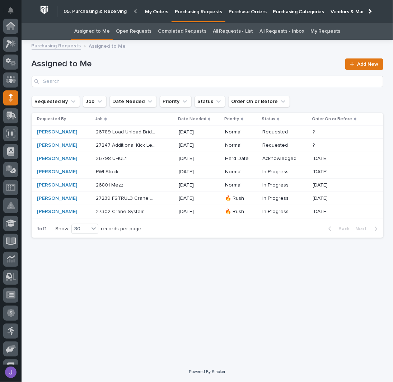
scroll to position [72, 0]
click at [140, 183] on p at bounding box center [126, 185] width 60 height 6
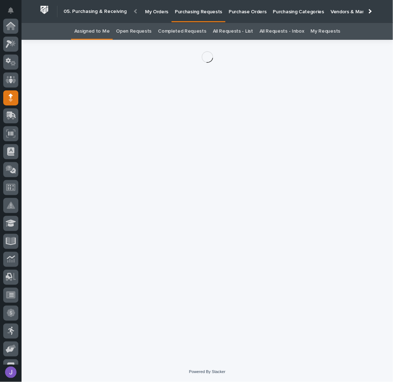
scroll to position [72, 0]
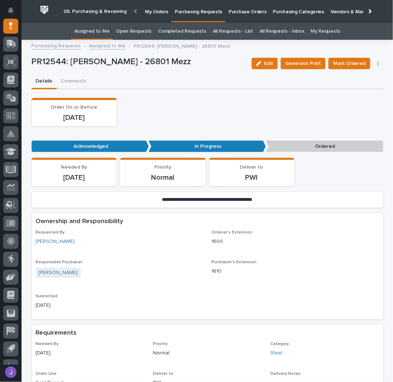
click at [377, 64] on icon "button" at bounding box center [377, 63] width 1 height 5
click at [365, 86] on span "Edit Linked PO's" at bounding box center [355, 89] width 37 height 9
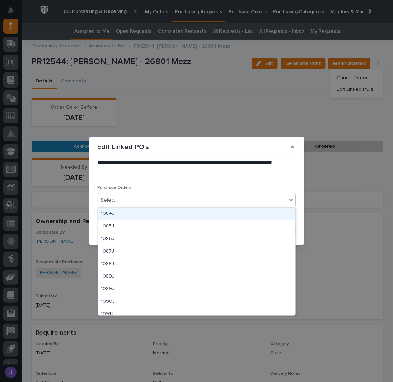
click at [169, 200] on div "Select..." at bounding box center [192, 200] width 188 height 12
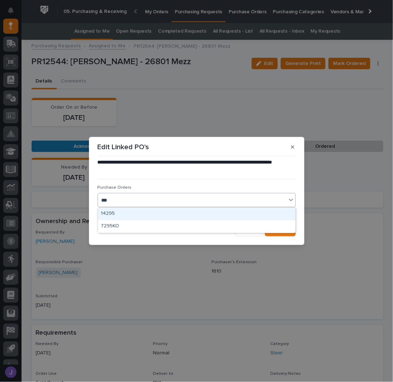
type input "****"
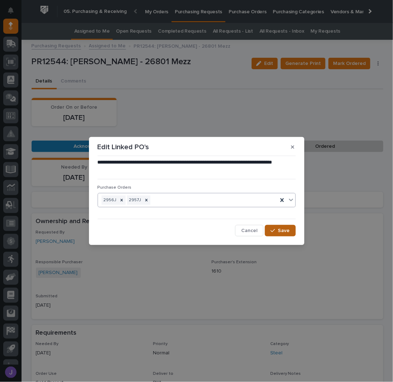
click at [286, 228] on span "Save" at bounding box center [284, 230] width 12 height 6
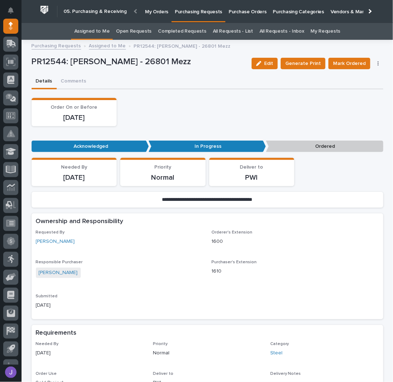
click at [341, 62] on span "Mark Ordered" at bounding box center [349, 63] width 33 height 9
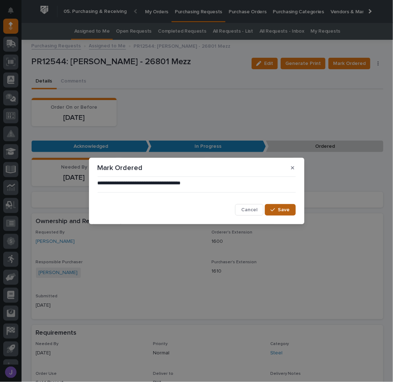
click at [281, 207] on span "Save" at bounding box center [284, 210] width 12 height 6
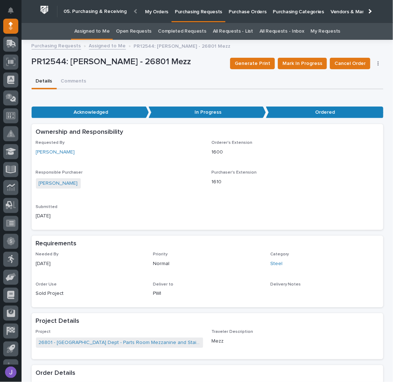
click at [105, 36] on link "Assigned to Me" at bounding box center [92, 31] width 36 height 17
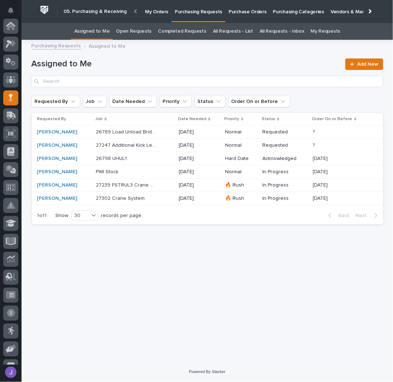
scroll to position [72, 0]
click at [125, 161] on div "26798 UHUL1 26798 UHUL1" at bounding box center [134, 159] width 77 height 12
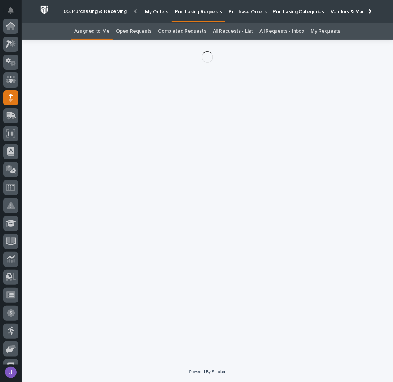
scroll to position [72, 0]
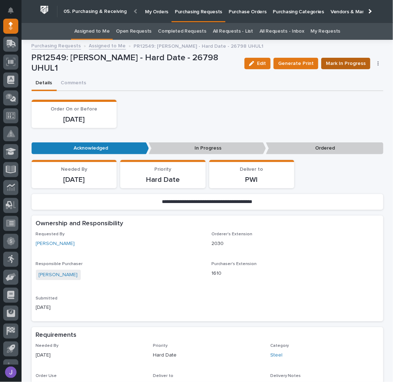
click at [331, 66] on span "Mark In Progress" at bounding box center [346, 63] width 40 height 9
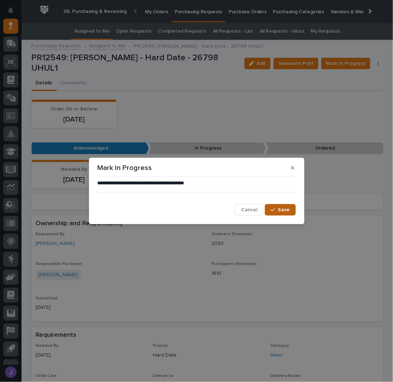
click at [277, 210] on div "button" at bounding box center [274, 209] width 7 height 5
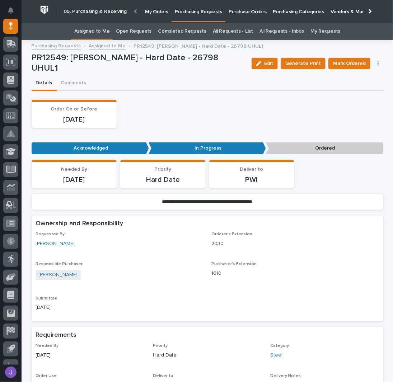
click at [377, 63] on icon "button" at bounding box center [377, 63] width 1 height 4
click at [361, 85] on span "Edit Linked PO's" at bounding box center [355, 89] width 37 height 9
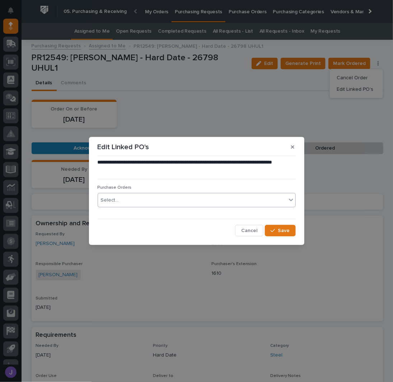
click at [168, 202] on div "Select..." at bounding box center [192, 200] width 188 height 12
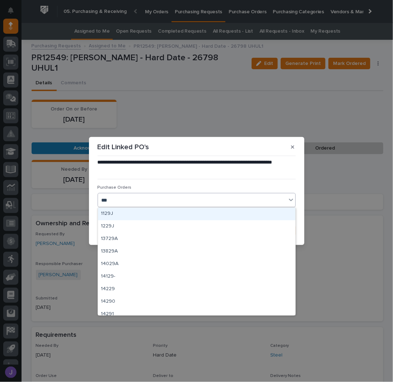
type input "****"
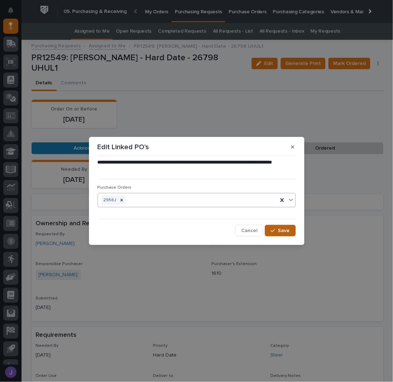
click at [286, 229] on span "Save" at bounding box center [284, 230] width 12 height 6
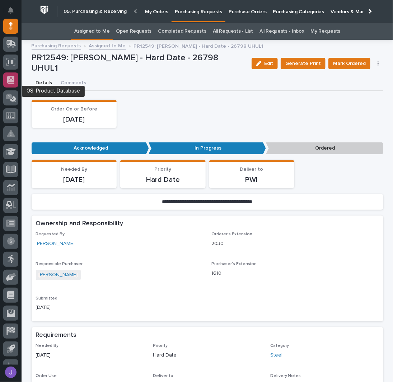
scroll to position [0, 0]
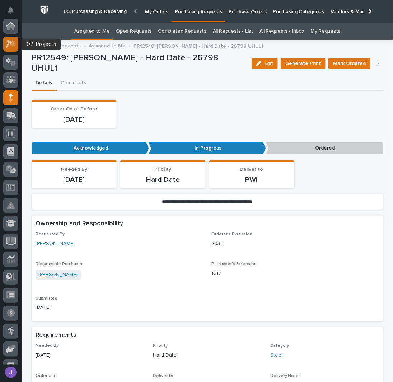
click at [10, 47] on icon at bounding box center [11, 44] width 10 height 8
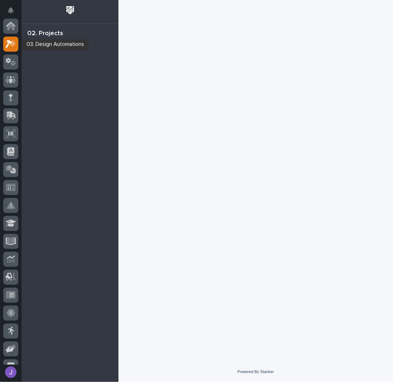
scroll to position [18, 0]
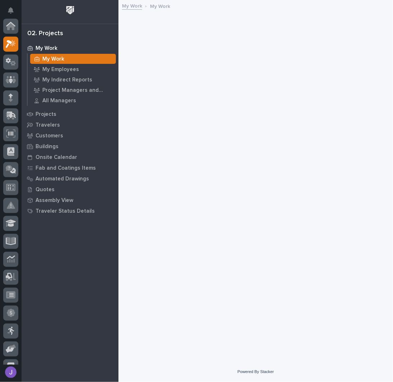
scroll to position [18, 0]
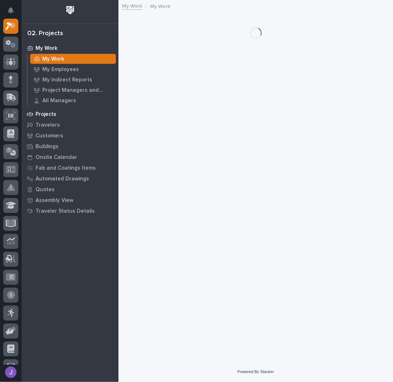
click at [41, 112] on p "Projects" at bounding box center [46, 114] width 21 height 6
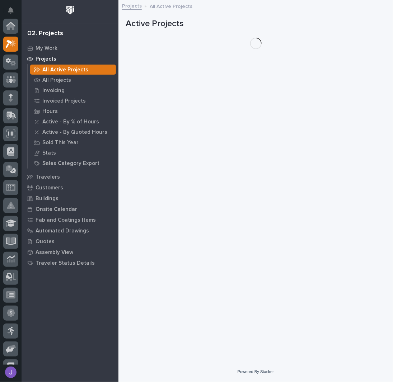
scroll to position [18, 0]
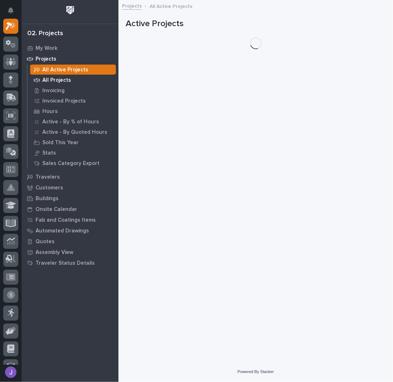
click at [50, 80] on p "All Projects" at bounding box center [56, 80] width 29 height 6
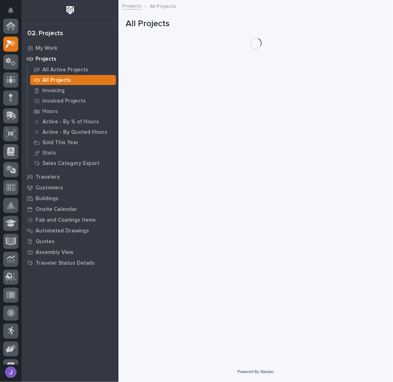
scroll to position [18, 0]
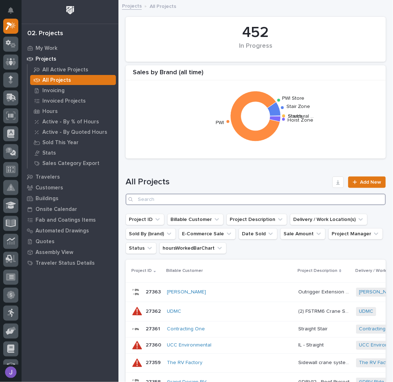
click at [166, 196] on input "Search" at bounding box center [256, 199] width 260 height 11
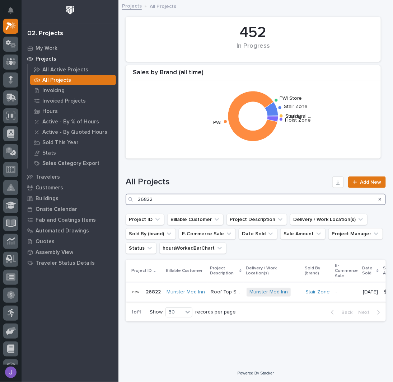
type input "26822"
click at [217, 292] on p "Roof Top Straight Stair" at bounding box center [227, 292] width 32 height 8
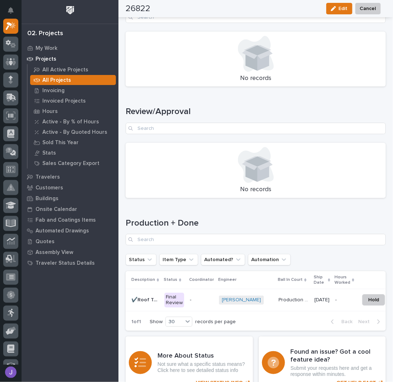
scroll to position [909, 0]
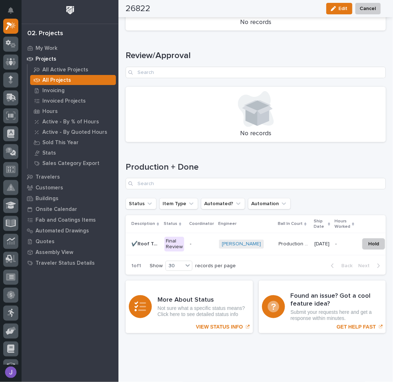
click at [184, 242] on td "Final Review" at bounding box center [173, 244] width 25 height 22
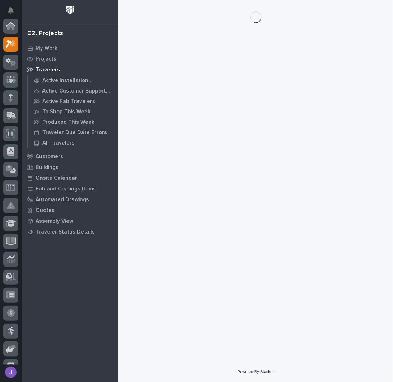
scroll to position [18, 0]
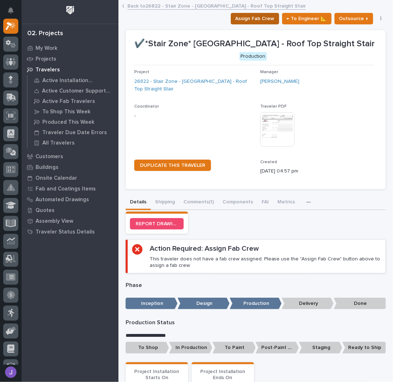
click at [255, 19] on span "Assign Fab Crew" at bounding box center [254, 18] width 39 height 9
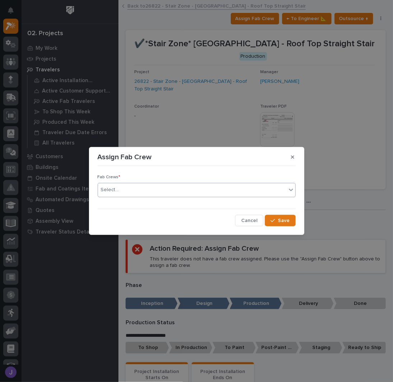
click at [143, 191] on div "Select..." at bounding box center [192, 190] width 188 height 12
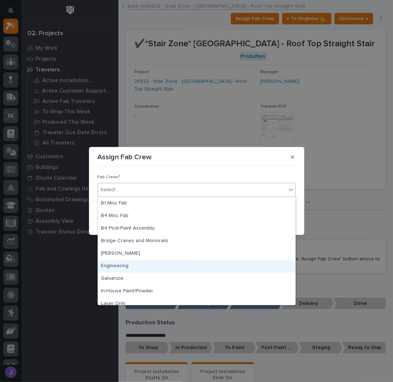
scroll to position [169, 0]
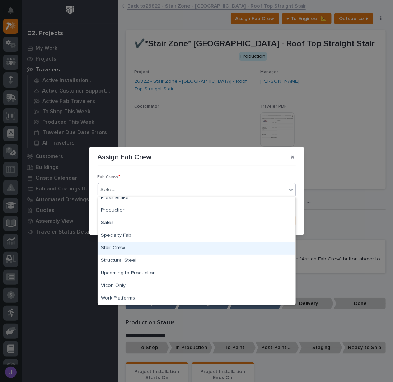
click at [123, 249] on div "Stair Crew" at bounding box center [196, 248] width 197 height 13
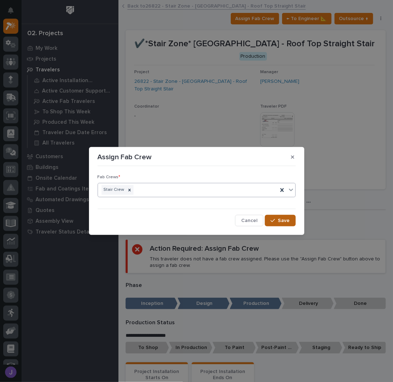
click at [278, 220] on div "button" at bounding box center [274, 220] width 7 height 5
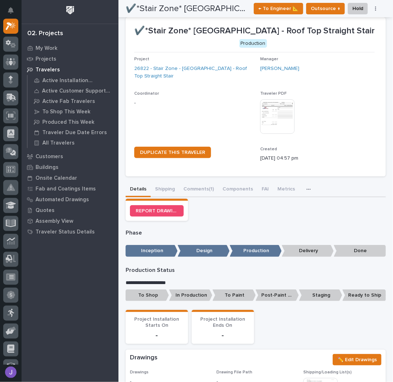
scroll to position [0, 0]
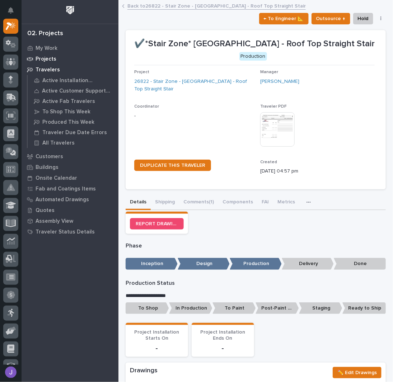
click at [47, 58] on p "Projects" at bounding box center [46, 59] width 21 height 6
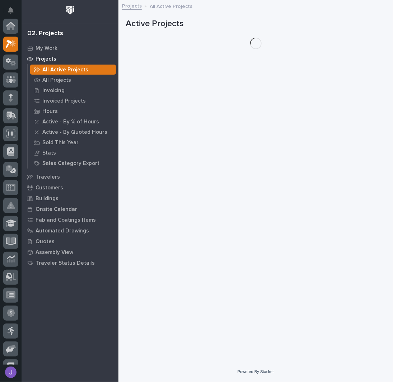
scroll to position [18, 0]
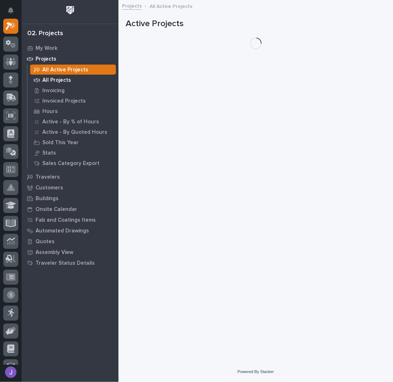
click at [48, 80] on p "All Projects" at bounding box center [56, 80] width 29 height 6
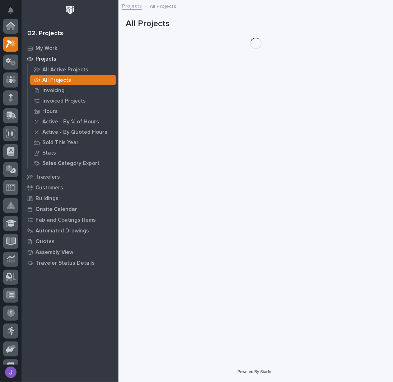
scroll to position [18, 0]
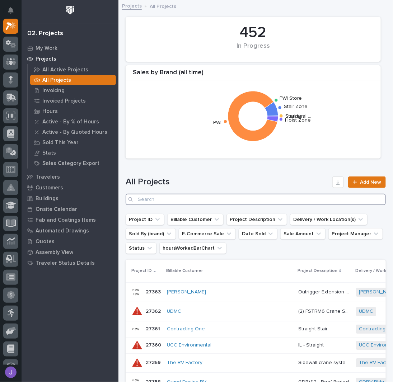
click at [151, 199] on input "Search" at bounding box center [256, 199] width 260 height 11
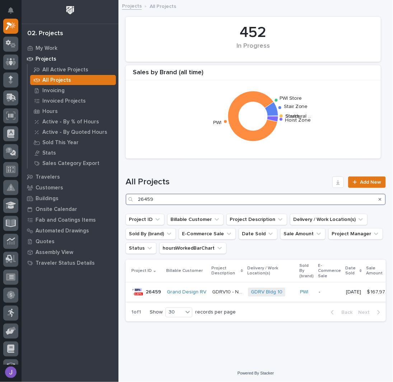
type input "26459"
click at [215, 292] on p "GDRV10 - New Roofing Project" at bounding box center [228, 292] width 32 height 8
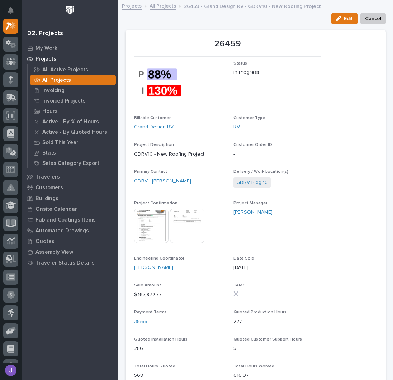
click at [54, 80] on p "All Projects" at bounding box center [56, 80] width 29 height 6
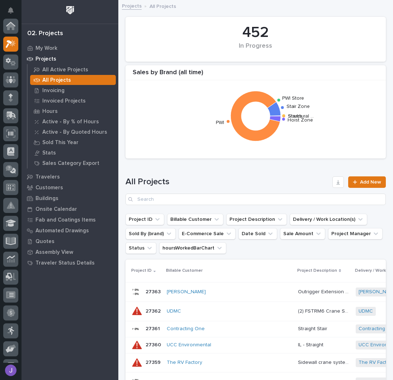
scroll to position [18, 0]
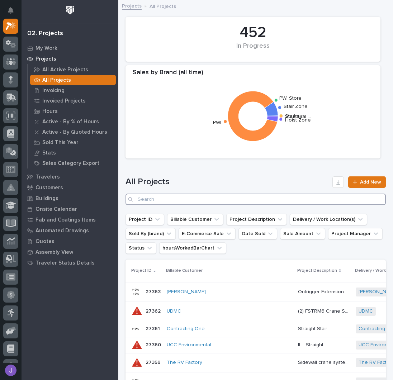
click at [153, 198] on input "Search" at bounding box center [256, 199] width 261 height 11
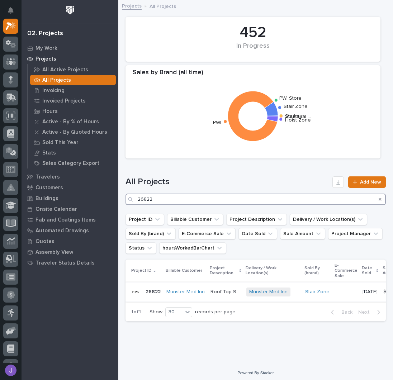
type input "26822"
click at [231, 292] on p "Roof Top Straight Stair" at bounding box center [227, 292] width 32 height 8
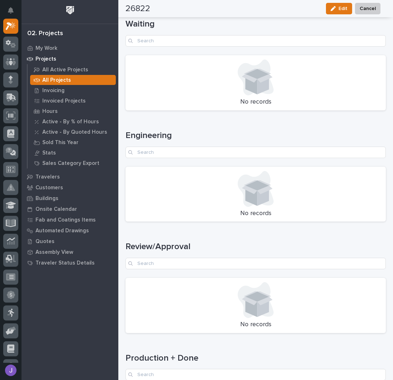
scroll to position [923, 0]
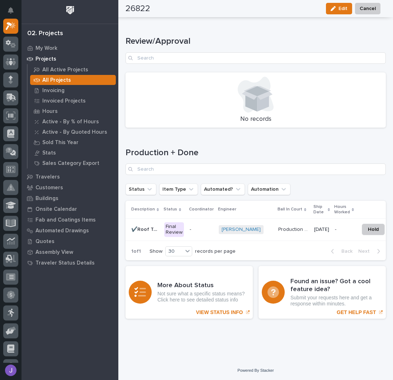
click at [200, 229] on div "-" at bounding box center [201, 230] width 23 height 12
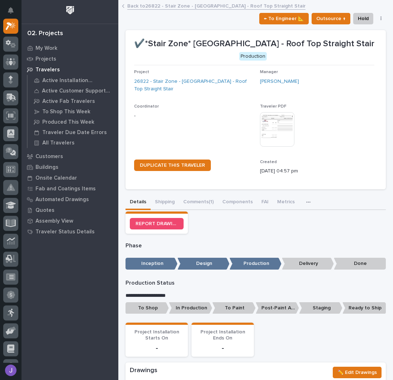
click at [143, 5] on link "Back to 26822 - Stair Zone - [GEOGRAPHIC_DATA] - Roof Top Straight Stair" at bounding box center [216, 5] width 178 height 8
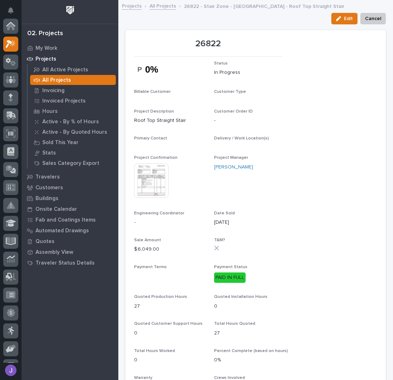
scroll to position [18, 0]
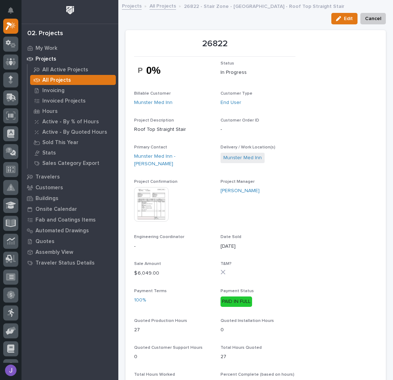
click at [168, 5] on link "All Projects" at bounding box center [163, 5] width 27 height 8
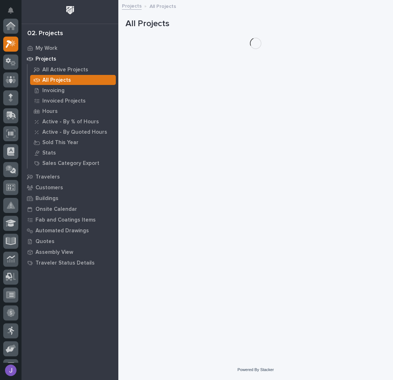
scroll to position [18, 0]
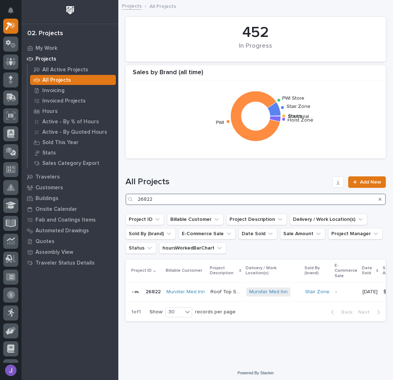
click at [165, 200] on input "26822" at bounding box center [256, 199] width 261 height 11
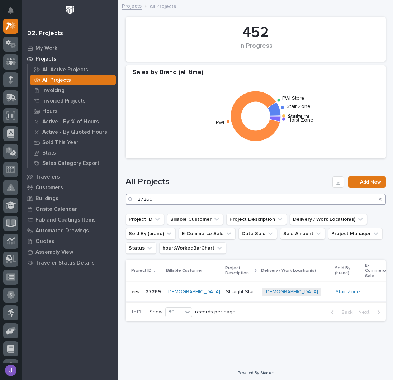
type input "27269"
click at [247, 295] on p "Straight Stair" at bounding box center [241, 292] width 31 height 8
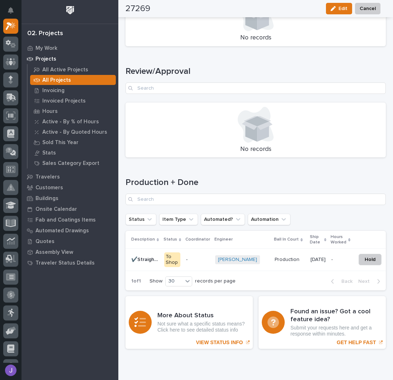
scroll to position [929, 0]
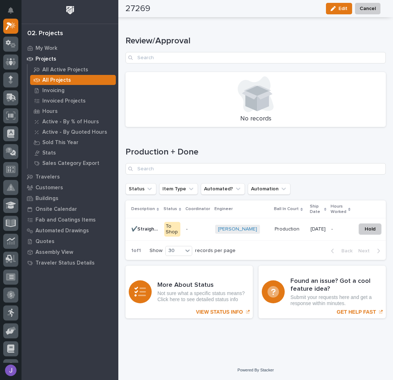
click at [179, 229] on td "To Shop" at bounding box center [172, 229] width 22 height 22
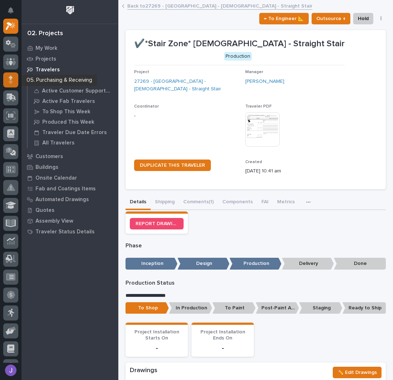
click at [7, 79] on div at bounding box center [10, 79] width 15 height 15
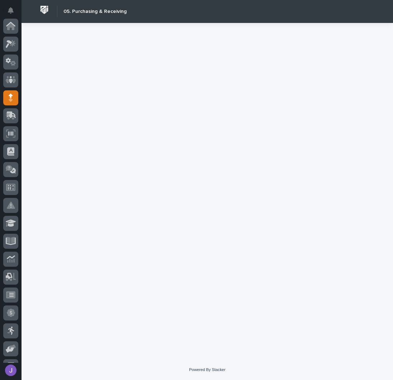
scroll to position [72, 0]
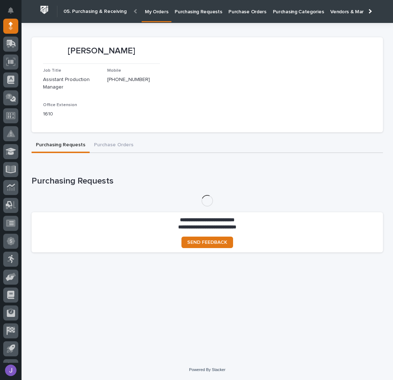
click at [273, 10] on p "Purchasing Categories" at bounding box center [298, 7] width 51 height 15
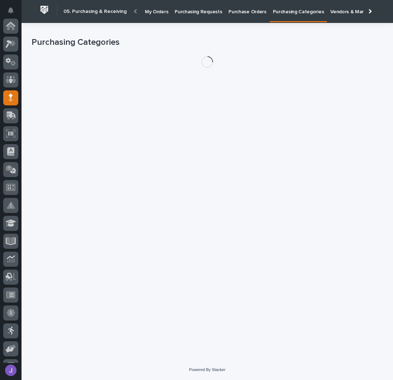
scroll to position [72, 0]
click at [247, 8] on p "Purchase Orders" at bounding box center [248, 7] width 38 height 15
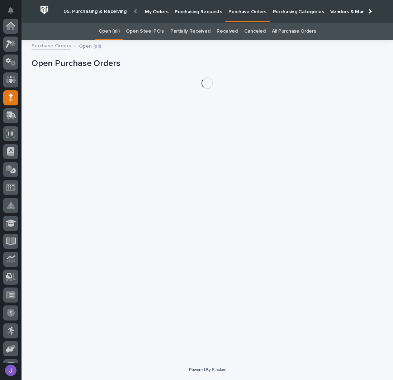
scroll to position [72, 0]
click at [200, 10] on p "Purchasing Requests" at bounding box center [198, 7] width 47 height 15
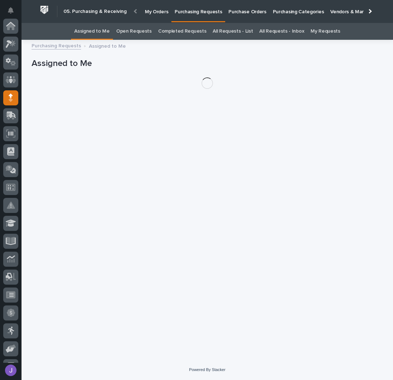
scroll to position [72, 0]
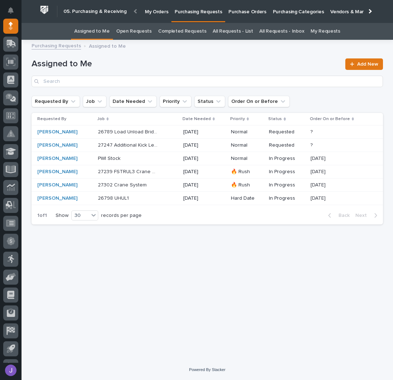
click at [241, 33] on link "All Requests - List" at bounding box center [233, 31] width 40 height 17
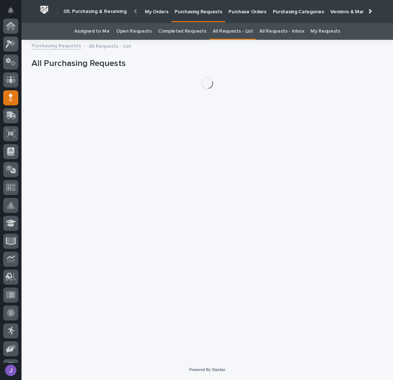
scroll to position [72, 0]
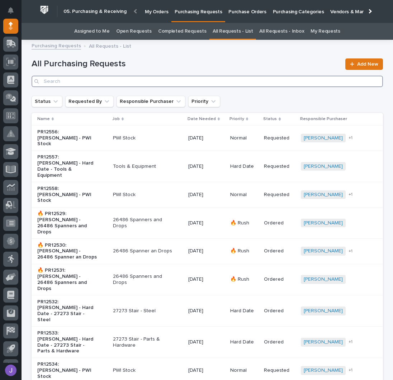
click at [145, 84] on input "Search" at bounding box center [208, 81] width 352 height 11
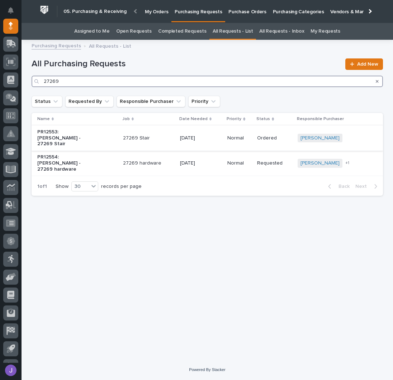
type input "27269"
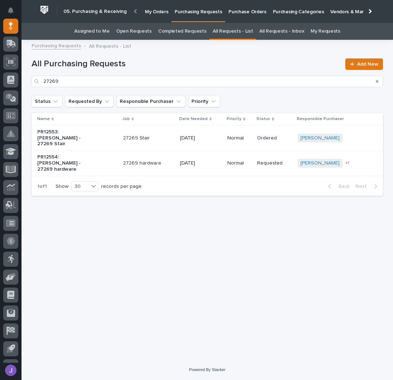
click at [158, 135] on p "27269 Stair" at bounding box center [148, 138] width 51 height 6
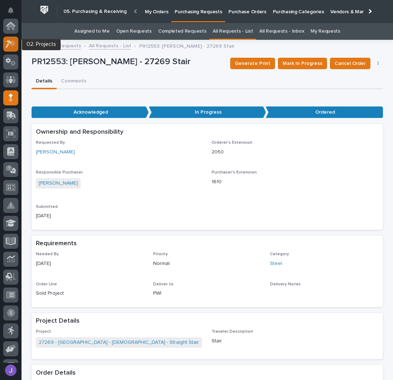
click at [6, 46] on icon at bounding box center [11, 44] width 10 height 8
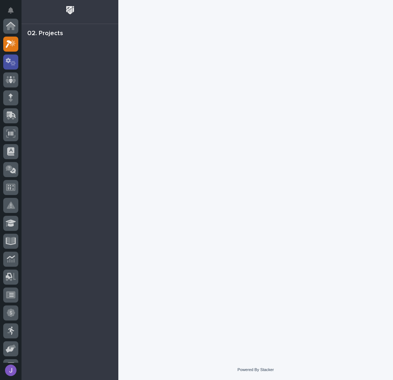
scroll to position [18, 0]
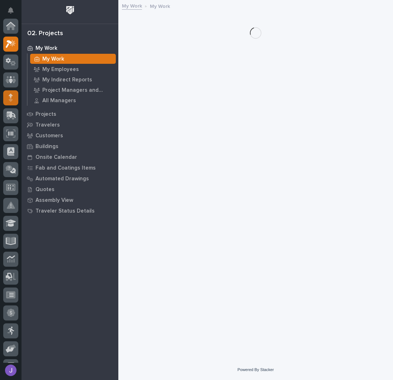
scroll to position [18, 0]
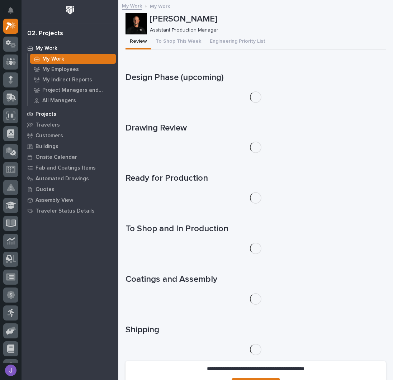
click at [49, 112] on p "Projects" at bounding box center [46, 114] width 21 height 6
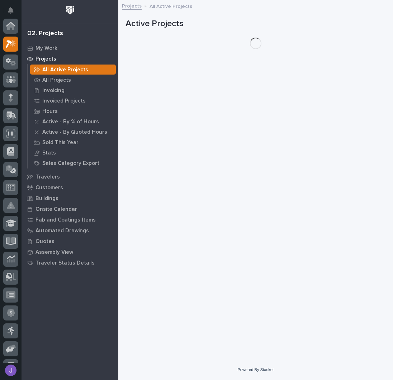
scroll to position [18, 0]
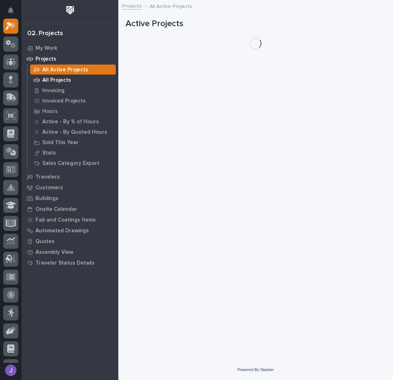
click at [62, 82] on p "All Projects" at bounding box center [56, 80] width 29 height 6
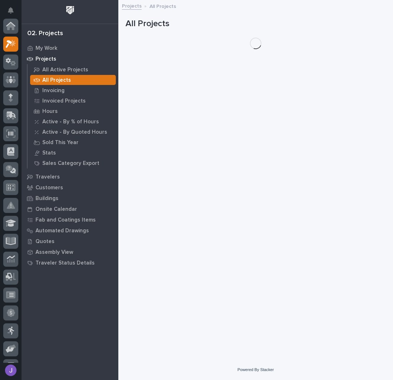
scroll to position [18, 0]
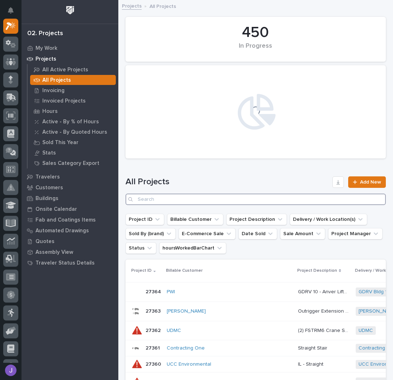
click at [176, 199] on input "Search" at bounding box center [256, 199] width 261 height 11
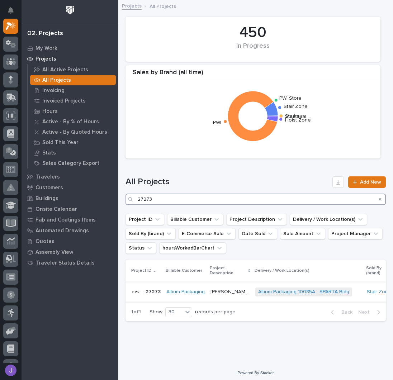
type input "27273"
click at [230, 289] on p "[PERSON_NAME] Stair" at bounding box center [231, 292] width 41 height 8
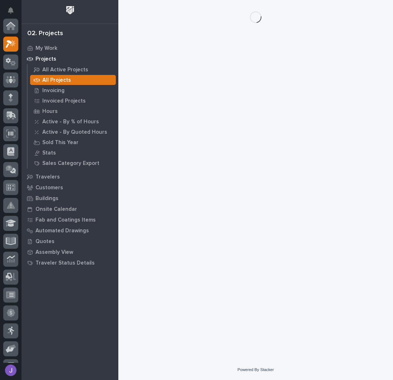
scroll to position [18, 0]
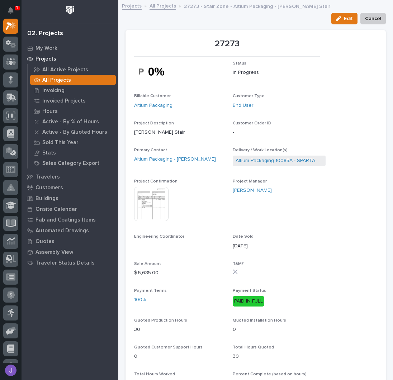
click at [155, 3] on link "All Projects" at bounding box center [163, 5] width 27 height 8
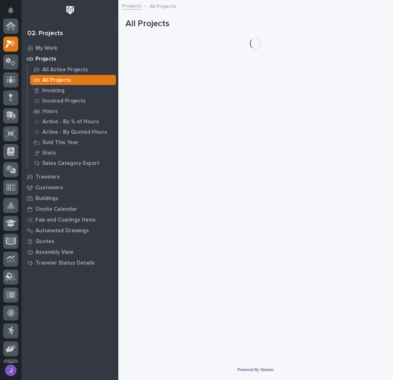
scroll to position [18, 0]
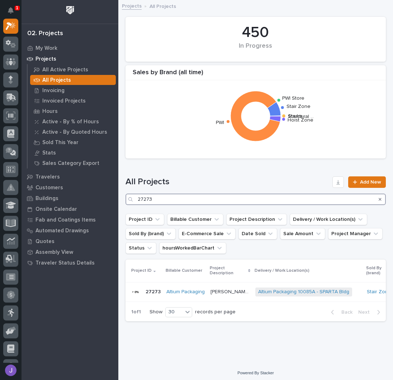
click at [168, 198] on input "27273" at bounding box center [256, 199] width 261 height 11
type input "2"
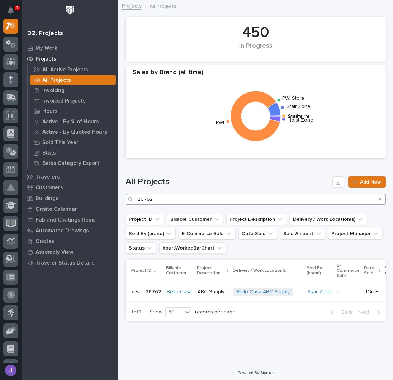
type input "26762"
click at [208, 291] on p "ABC Supply Office" at bounding box center [214, 292] width 32 height 8
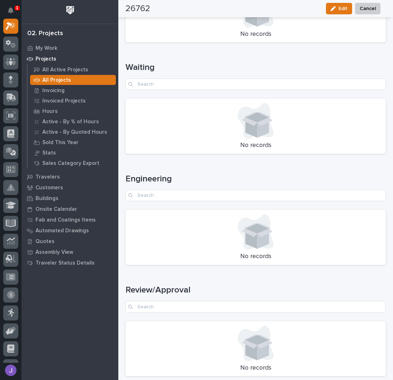
scroll to position [861, 0]
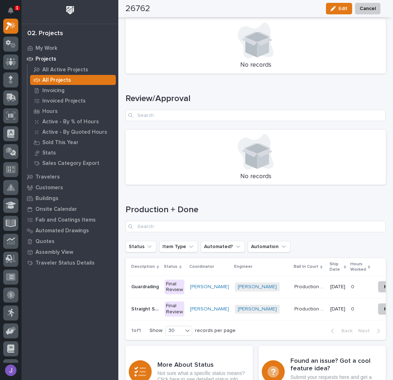
click at [151, 284] on p "Guardrailing" at bounding box center [145, 287] width 29 height 8
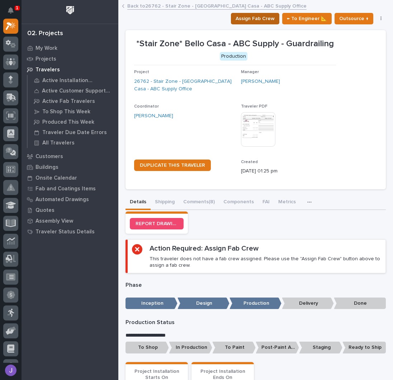
click at [259, 18] on span "Assign Fab Crew" at bounding box center [255, 18] width 39 height 9
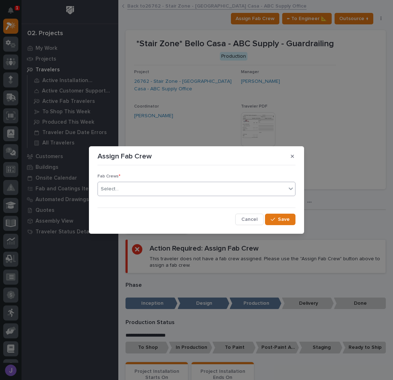
click at [154, 187] on div "Select..." at bounding box center [192, 189] width 188 height 12
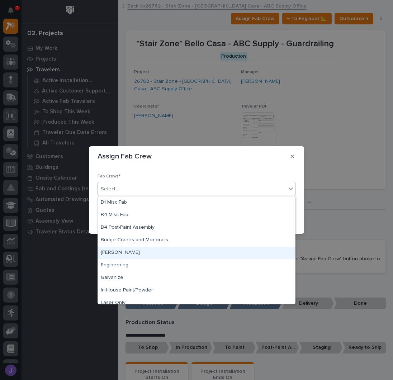
scroll to position [169, 0]
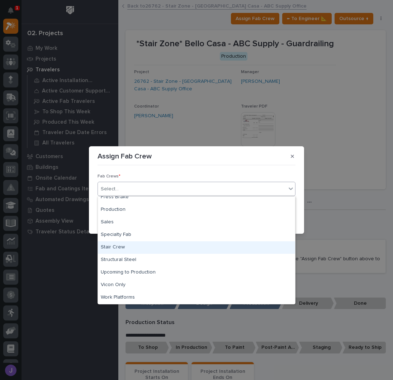
click at [116, 247] on div "Stair Crew" at bounding box center [196, 247] width 197 height 13
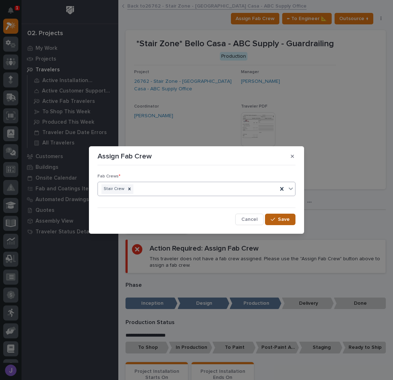
click at [278, 220] on div "button" at bounding box center [274, 219] width 7 height 5
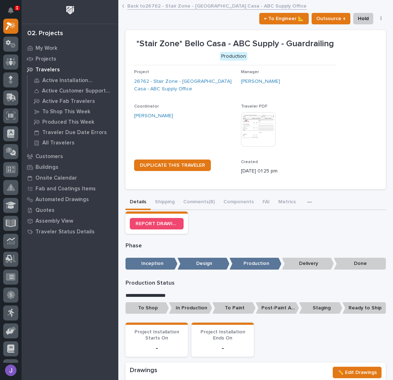
click at [151, 311] on p "To Shop" at bounding box center [147, 308] width 43 height 12
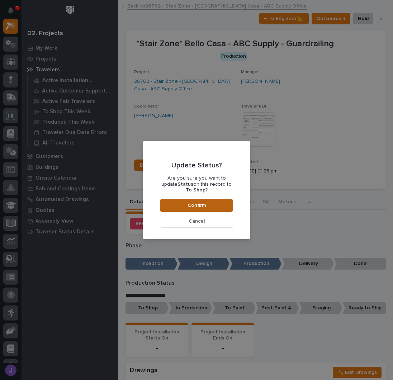
click at [211, 207] on button "Confirm" at bounding box center [196, 205] width 73 height 13
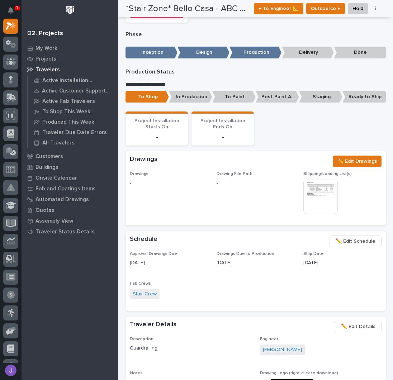
scroll to position [0, 0]
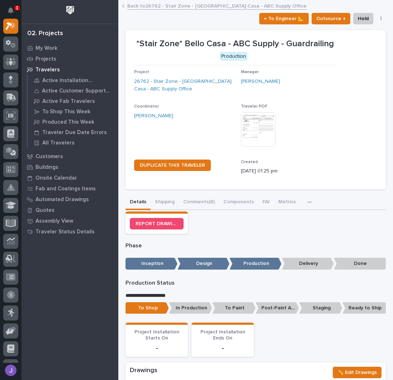
click at [160, 6] on link "Back to 26762 - Stair Zone - [GEOGRAPHIC_DATA] Casa - ABC Supply Office" at bounding box center [216, 5] width 179 height 8
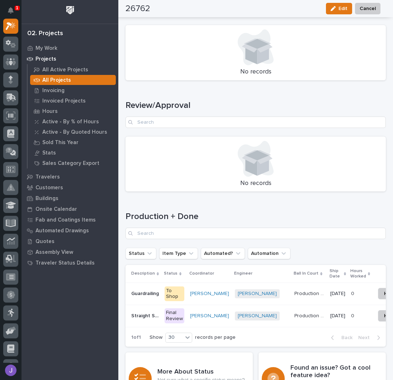
scroll to position [944, 0]
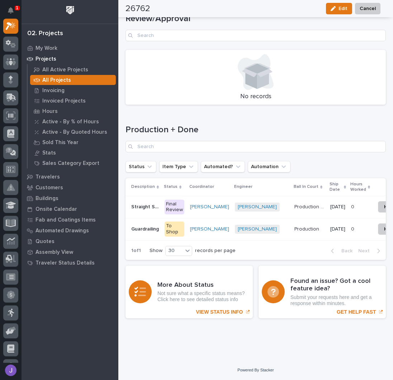
click at [151, 206] on div "Straight Stairs Straight Stairs" at bounding box center [145, 207] width 28 height 12
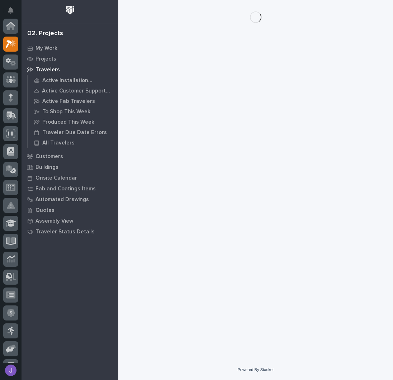
scroll to position [18, 0]
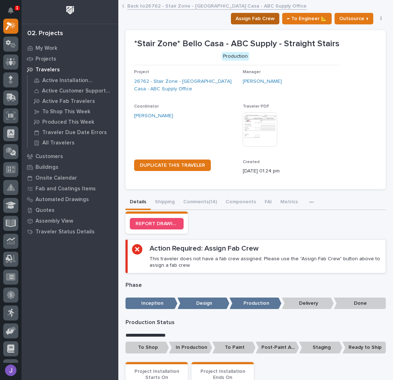
click at [258, 18] on span "Assign Fab Crew" at bounding box center [255, 18] width 39 height 9
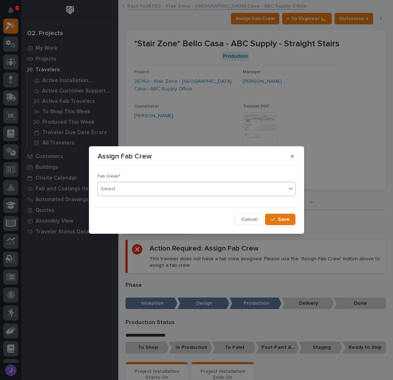
click at [121, 195] on div "Select..." at bounding box center [192, 189] width 188 height 12
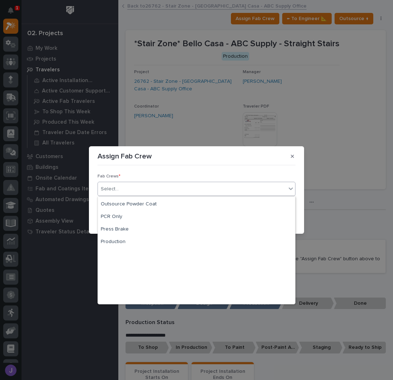
scroll to position [169, 0]
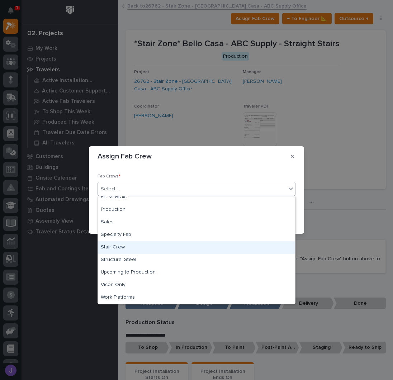
click at [117, 248] on div "Stair Crew" at bounding box center [196, 247] width 197 height 13
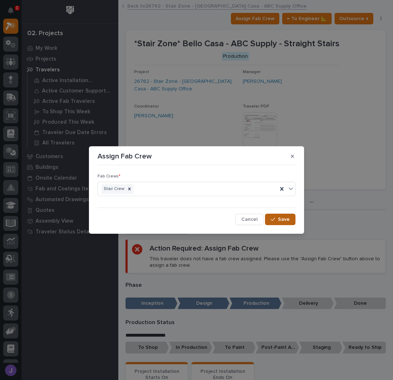
click at [282, 220] on span "Save" at bounding box center [284, 219] width 12 height 6
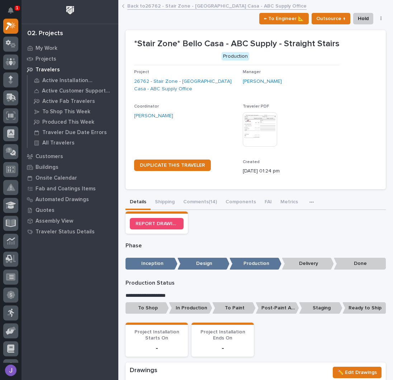
click at [155, 309] on p "To Shop" at bounding box center [147, 308] width 43 height 12
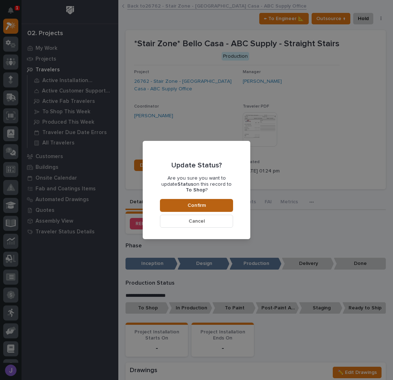
click at [198, 202] on span "Confirm" at bounding box center [197, 205] width 18 height 6
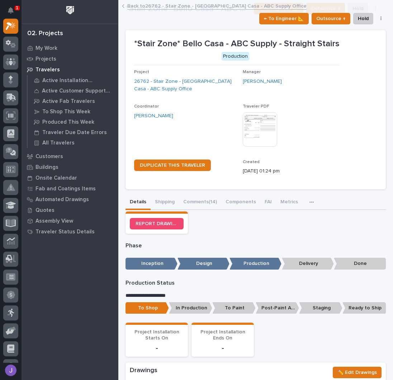
scroll to position [211, 0]
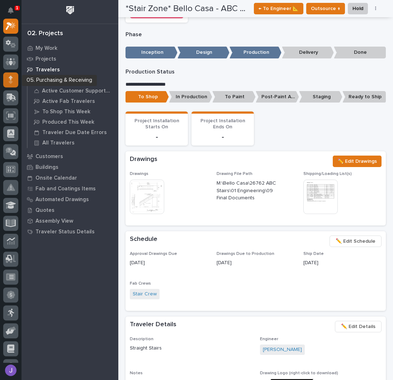
click at [10, 78] on icon at bounding box center [11, 78] width 4 height 4
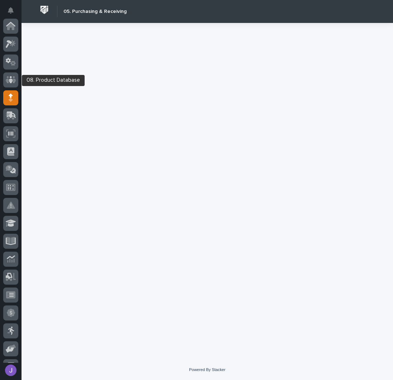
scroll to position [72, 0]
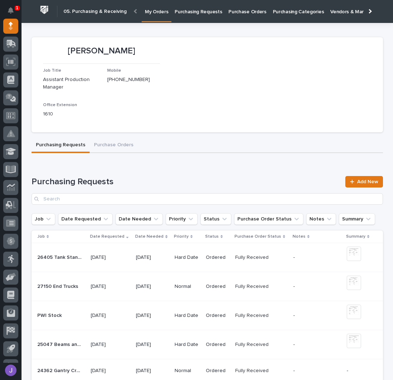
click at [180, 12] on p "Purchasing Requests" at bounding box center [198, 7] width 47 height 15
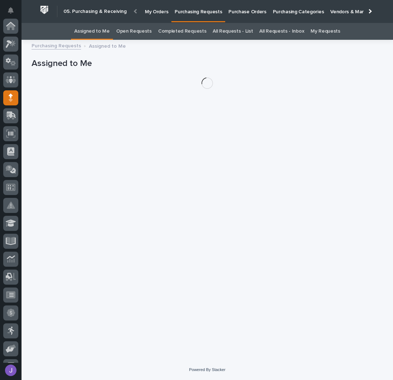
scroll to position [72, 0]
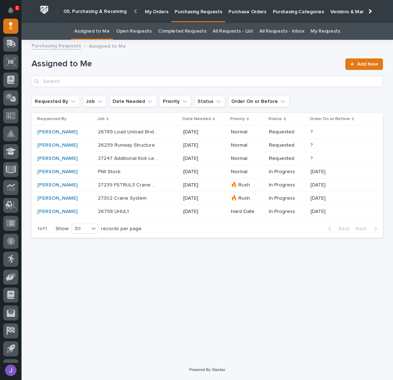
click at [170, 160] on div "27247 Additional Kick Leg Weldments 27247 Additional Kick Leg Weldments" at bounding box center [138, 159] width 80 height 12
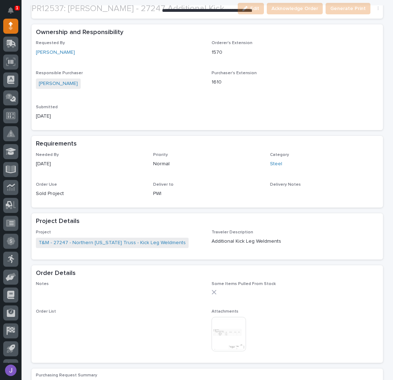
scroll to position [191, 0]
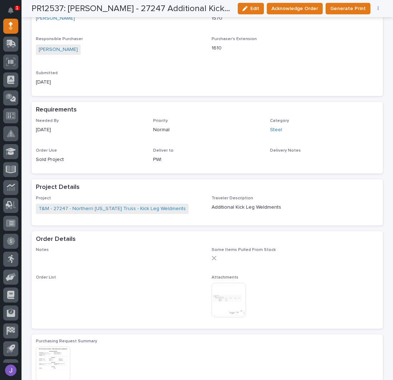
click at [224, 294] on img at bounding box center [229, 300] width 34 height 34
